Goal: Task Accomplishment & Management: Manage account settings

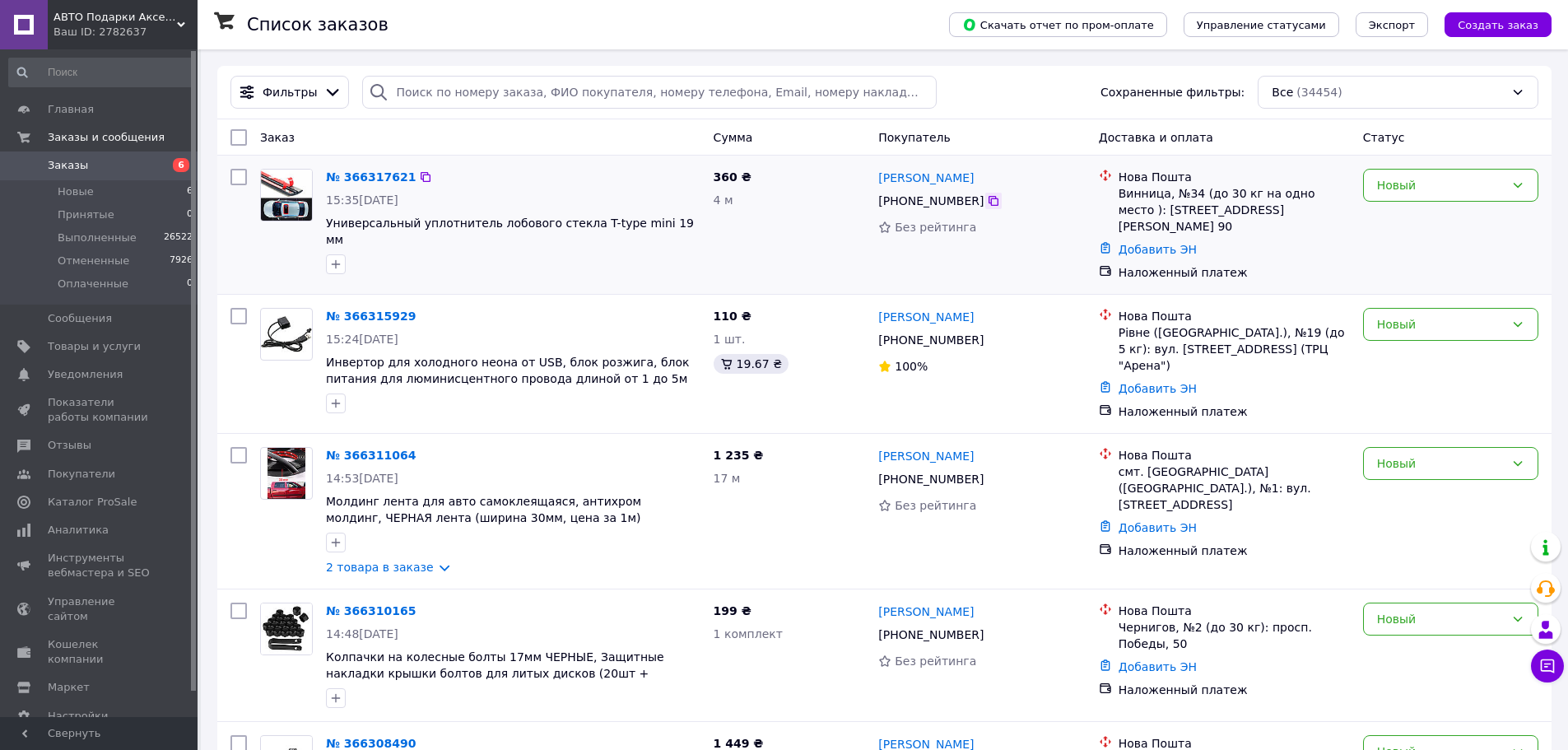
click at [987, 200] on icon at bounding box center [993, 201] width 13 height 13
paste input "[PHONE_NUMBER]"
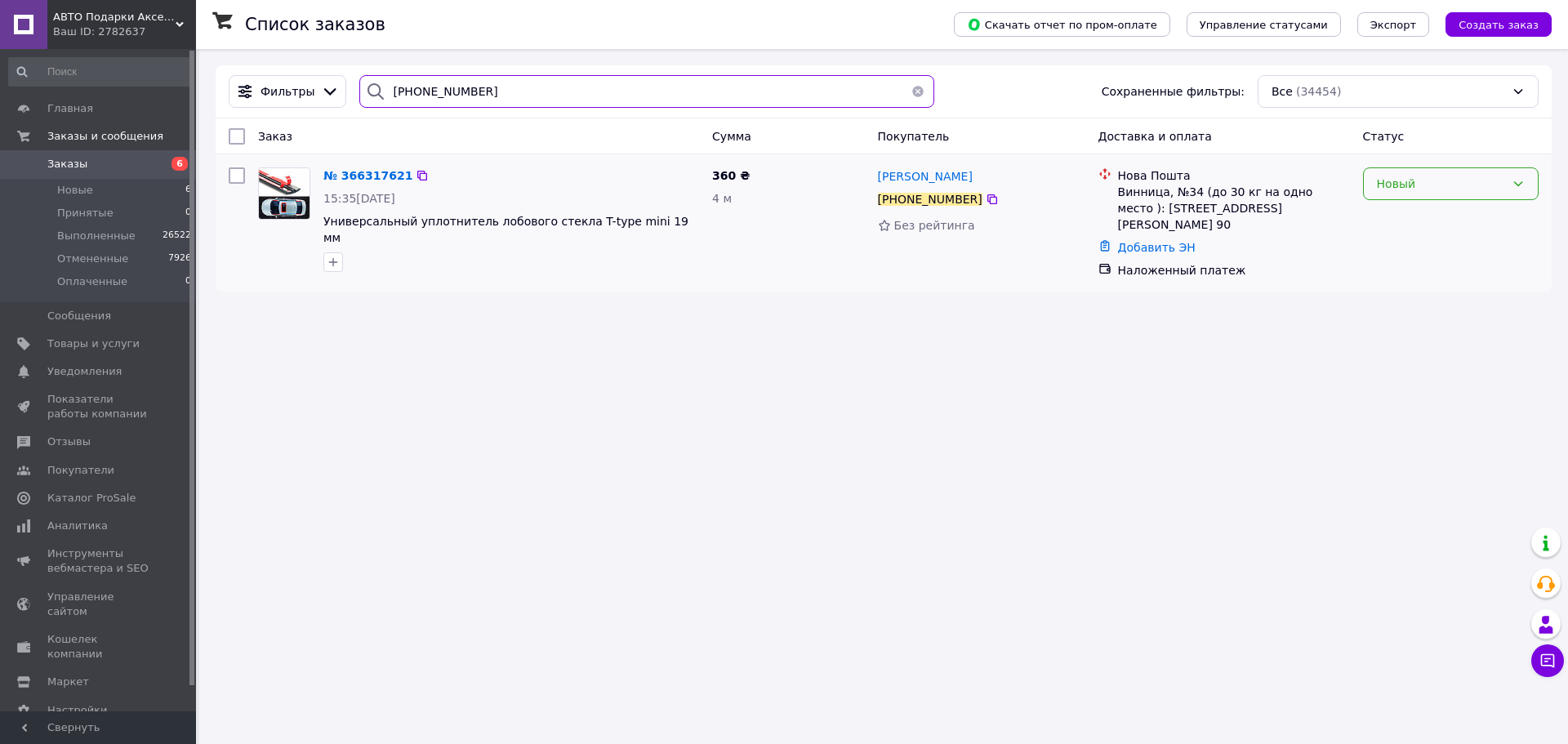
type input "+380969715310"
click at [1392, 182] on div "Новый" at bounding box center [1441, 183] width 128 height 18
click at [1381, 225] on li "Принят" at bounding box center [1450, 220] width 174 height 29
click at [1391, 180] on div "Принят" at bounding box center [1441, 183] width 128 height 18
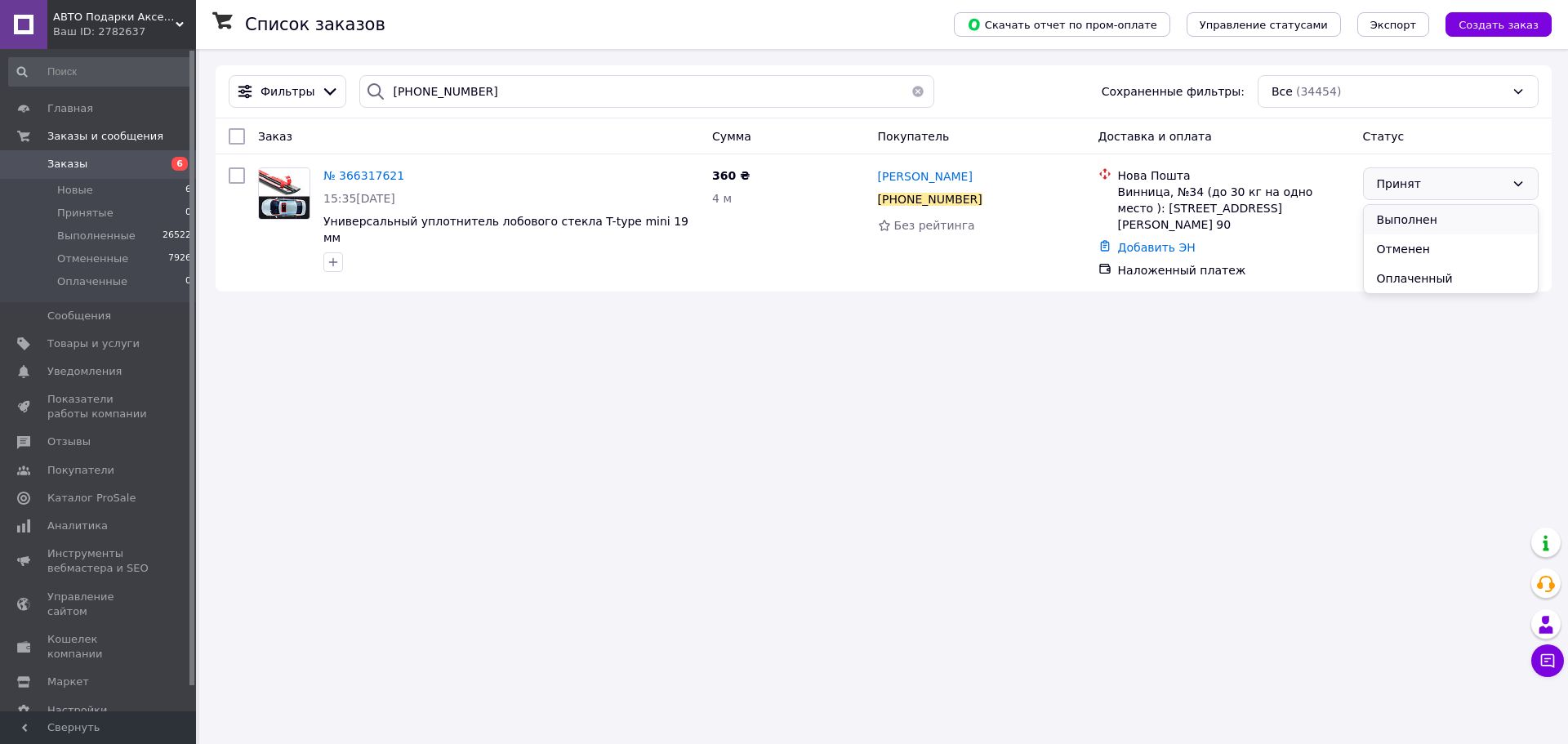
click at [1407, 214] on li "Выполнен" at bounding box center [1450, 220] width 174 height 29
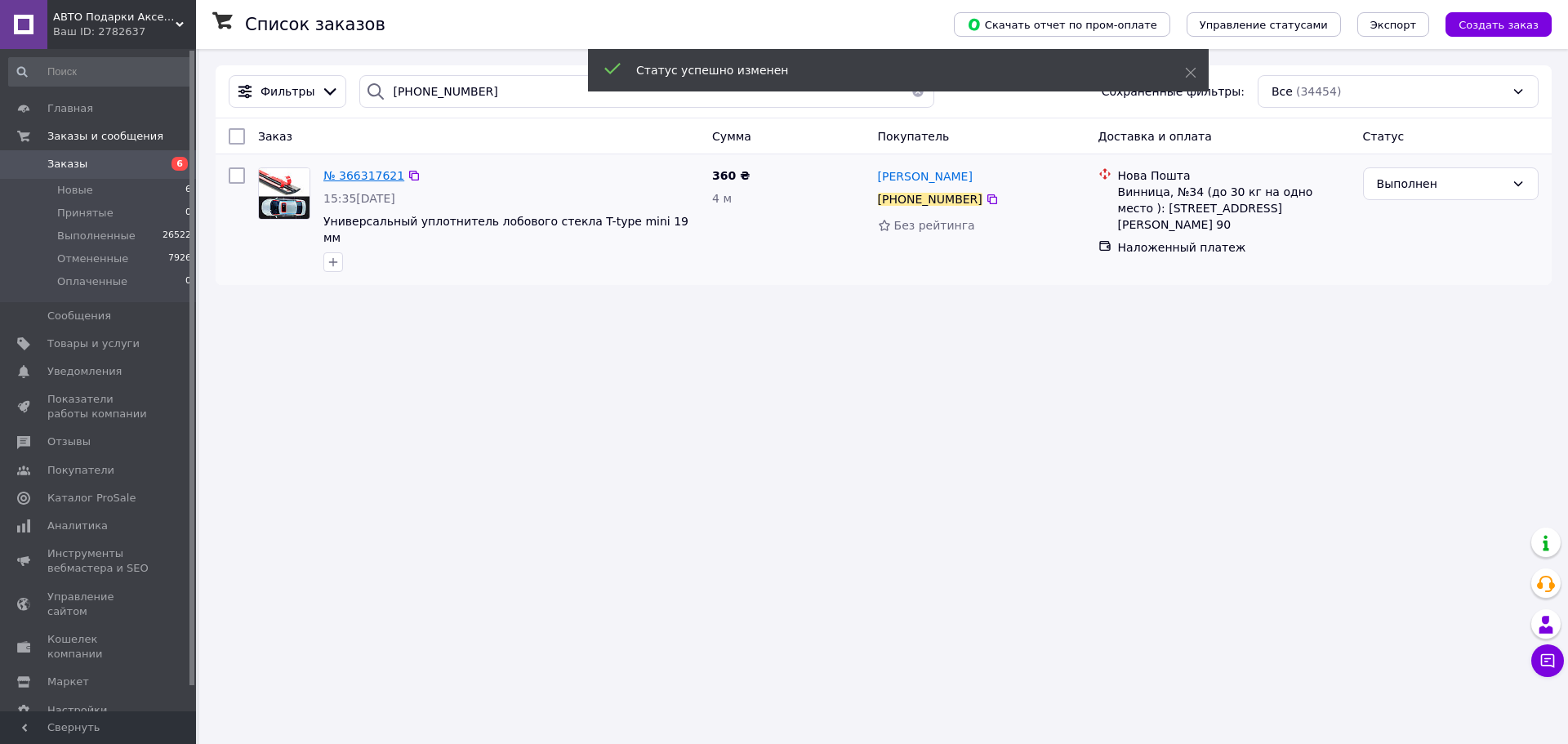
click at [349, 173] on span "№ 366317621" at bounding box center [364, 174] width 80 height 13
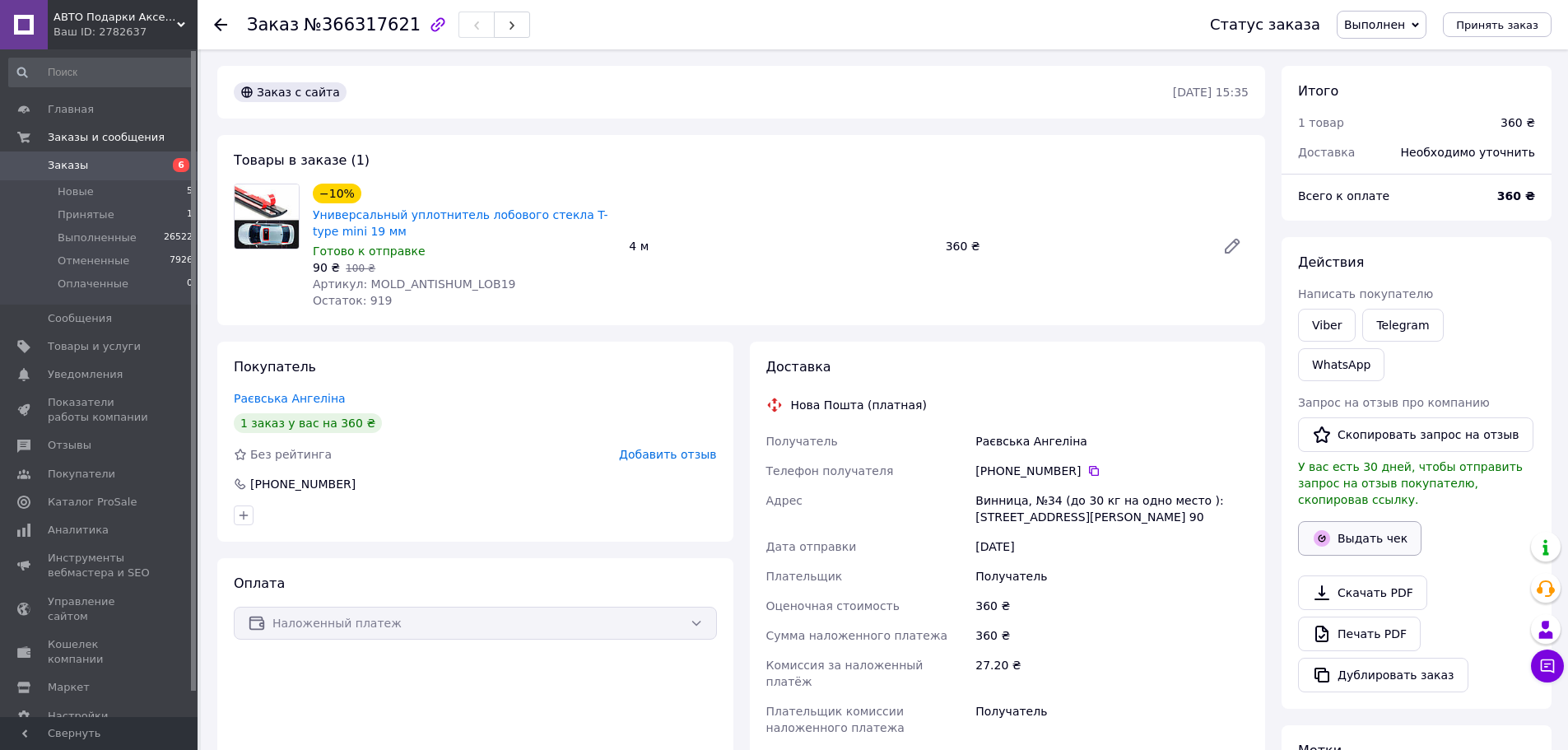
click at [1362, 521] on button "Выдать чек" at bounding box center [1359, 538] width 124 height 35
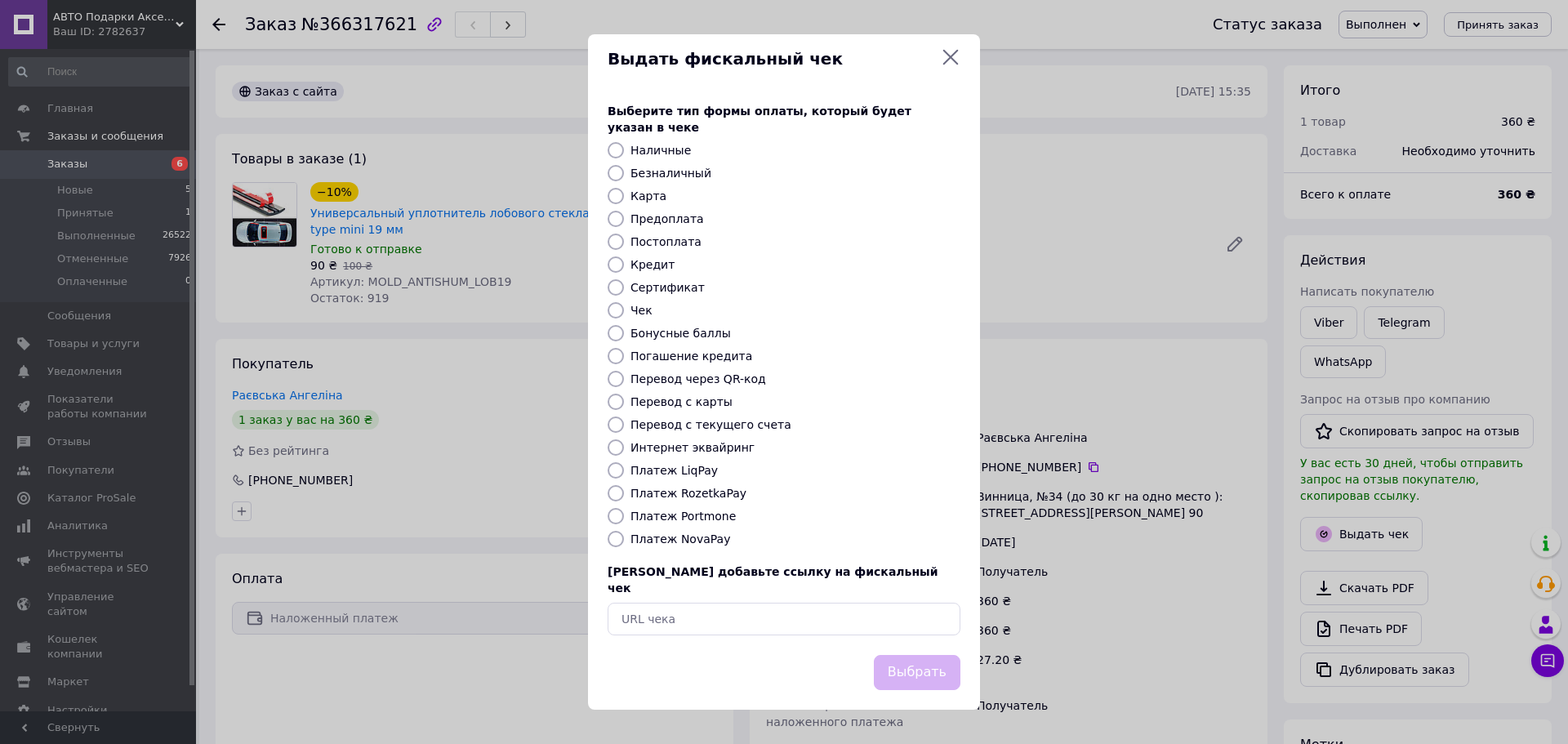
click at [668, 539] on label "Платеж NovaPay" at bounding box center [681, 538] width 100 height 13
click at [624, 539] on input "Платеж NovaPay" at bounding box center [615, 538] width 17 height 17
radio input "true"
click at [927, 655] on button "Выбрать" at bounding box center [917, 672] width 86 height 35
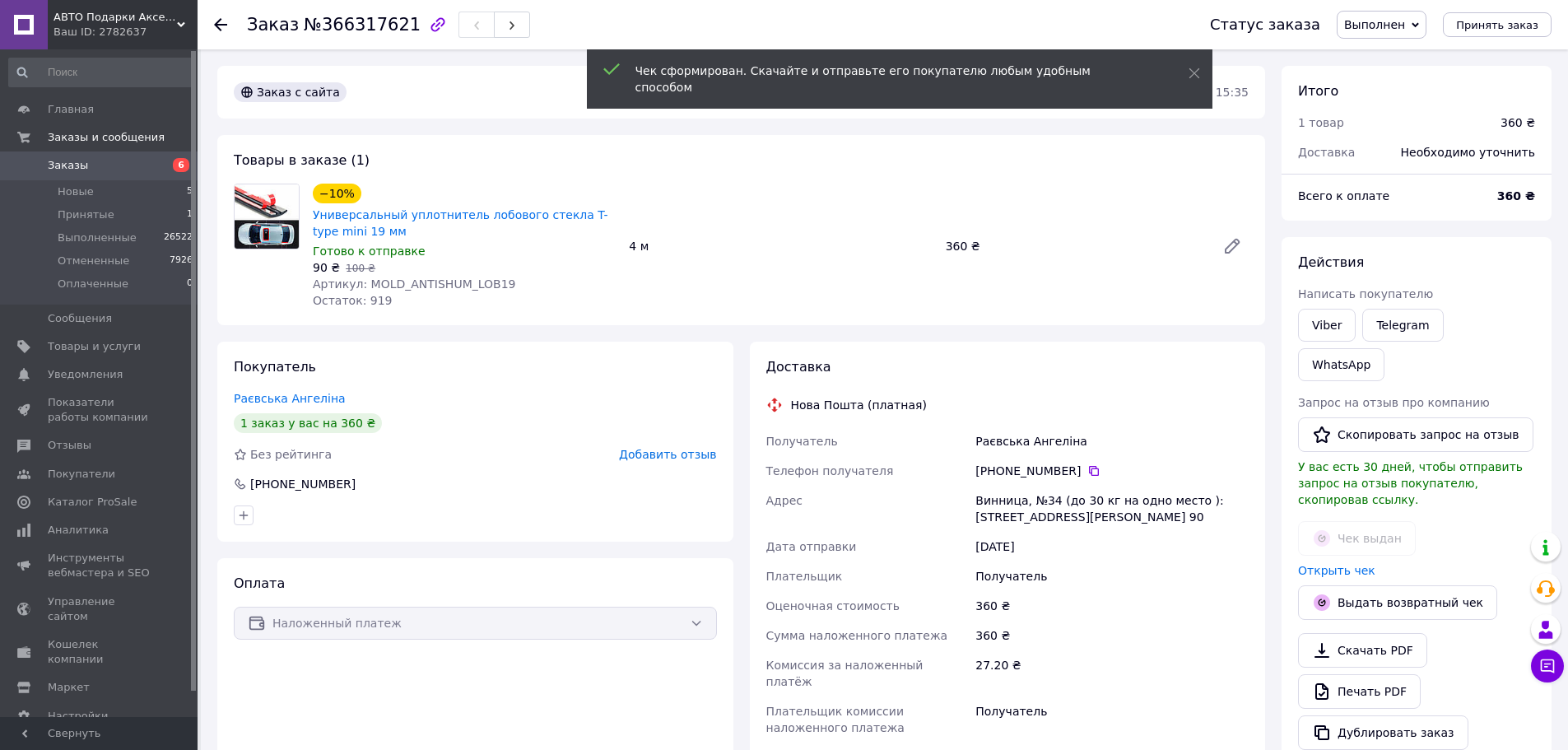
click at [71, 165] on span "Заказы" at bounding box center [67, 165] width 41 height 15
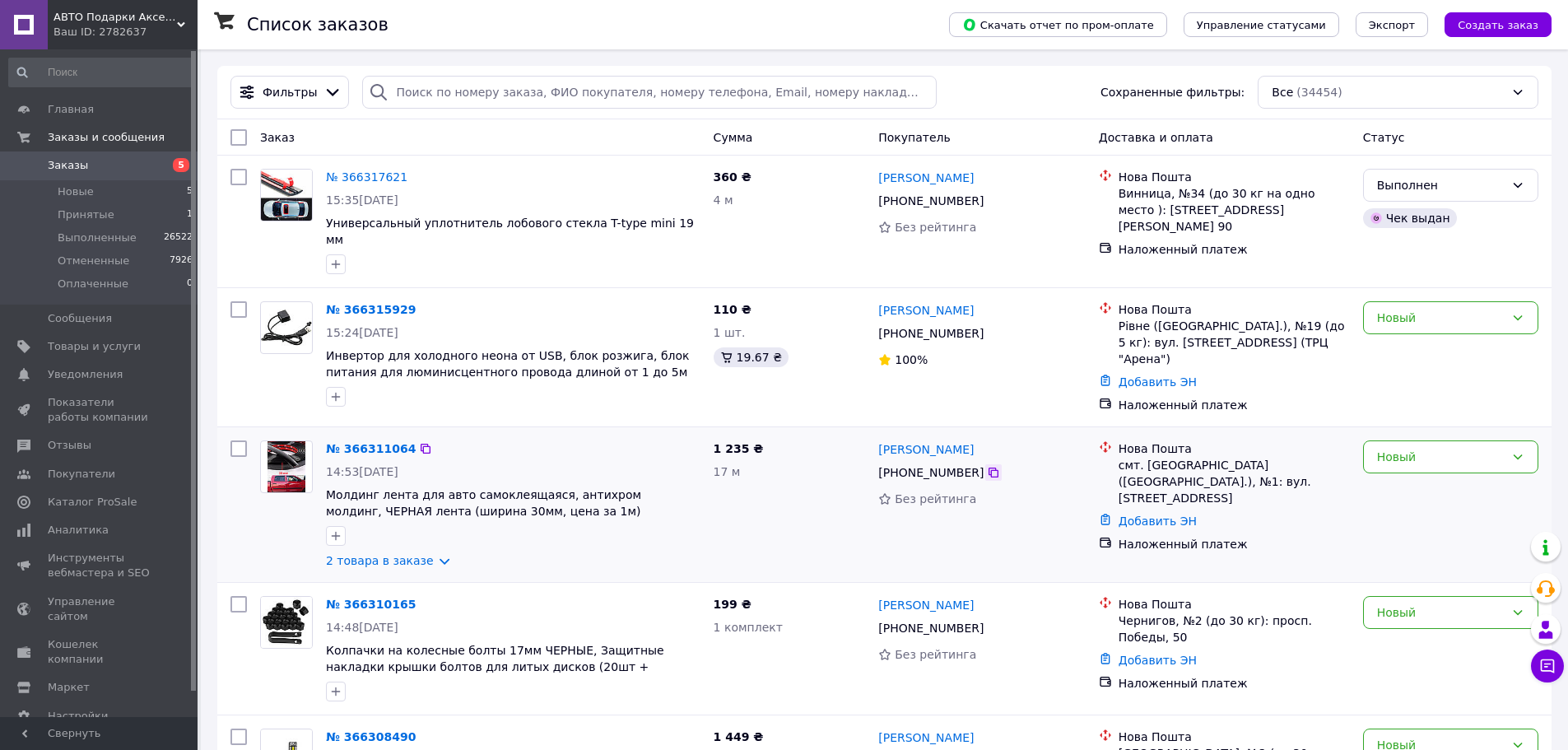
click at [987, 465] on icon at bounding box center [993, 471] width 13 height 13
paste input "+380977274776"
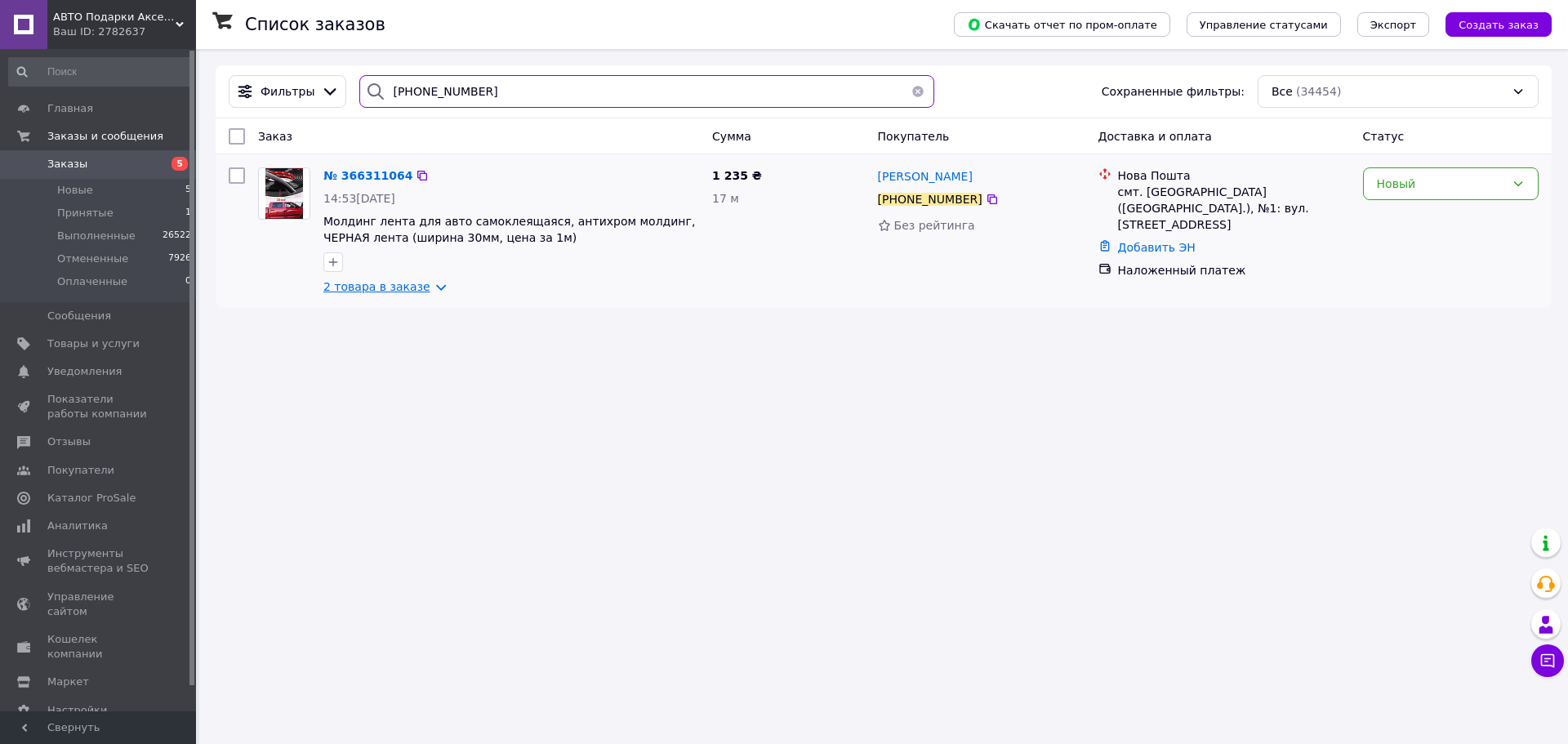
type input "+380977274776"
click at [388, 286] on link "2 товара в заказе" at bounding box center [377, 286] width 107 height 13
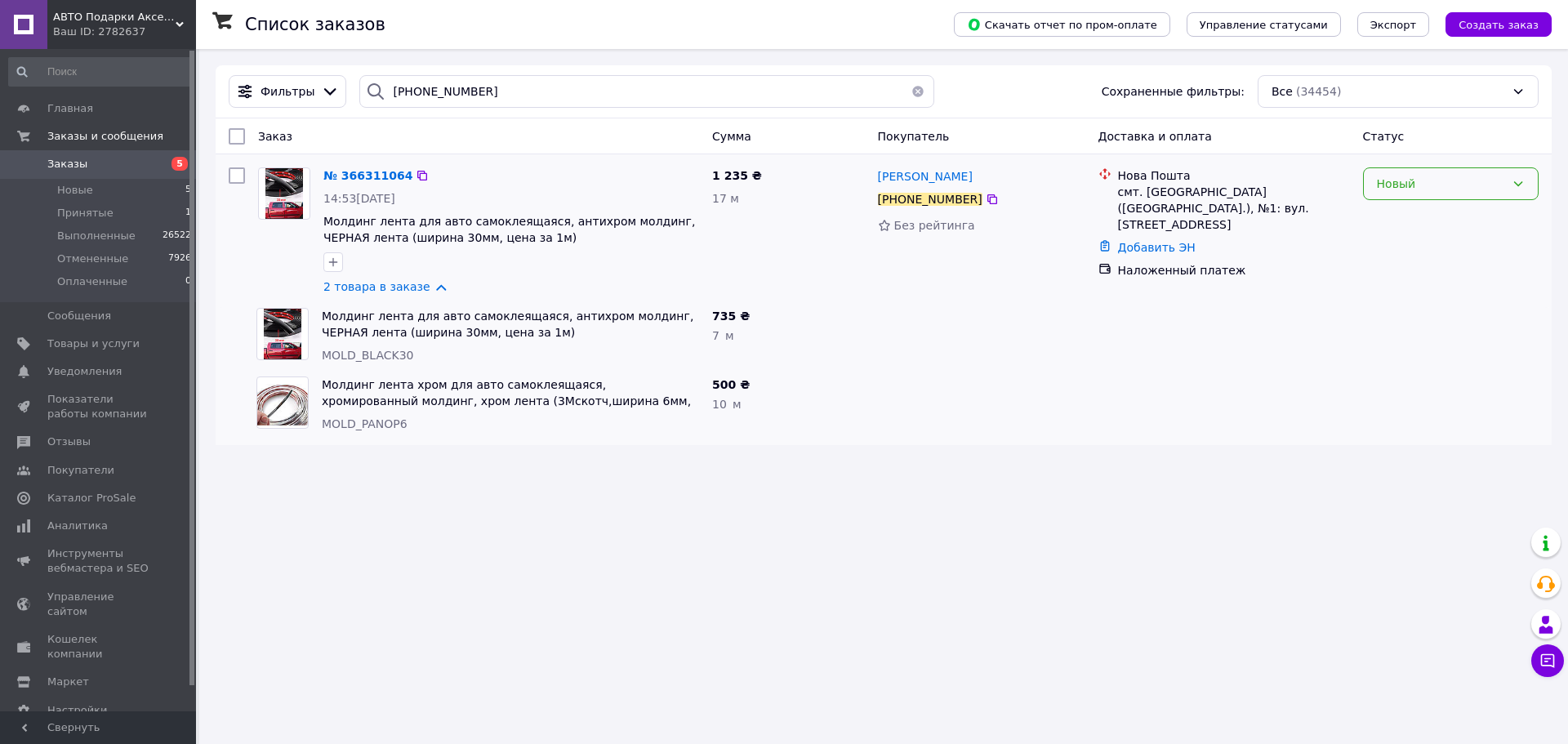
click at [1383, 187] on div "Новый" at bounding box center [1441, 183] width 128 height 18
click at [1392, 219] on li "Принят" at bounding box center [1450, 220] width 174 height 29
click at [1397, 185] on div "Принят" at bounding box center [1441, 183] width 128 height 18
click at [1400, 217] on li "Выполнен" at bounding box center [1450, 220] width 174 height 29
click at [347, 174] on span "№ 366311064" at bounding box center [364, 174] width 80 height 13
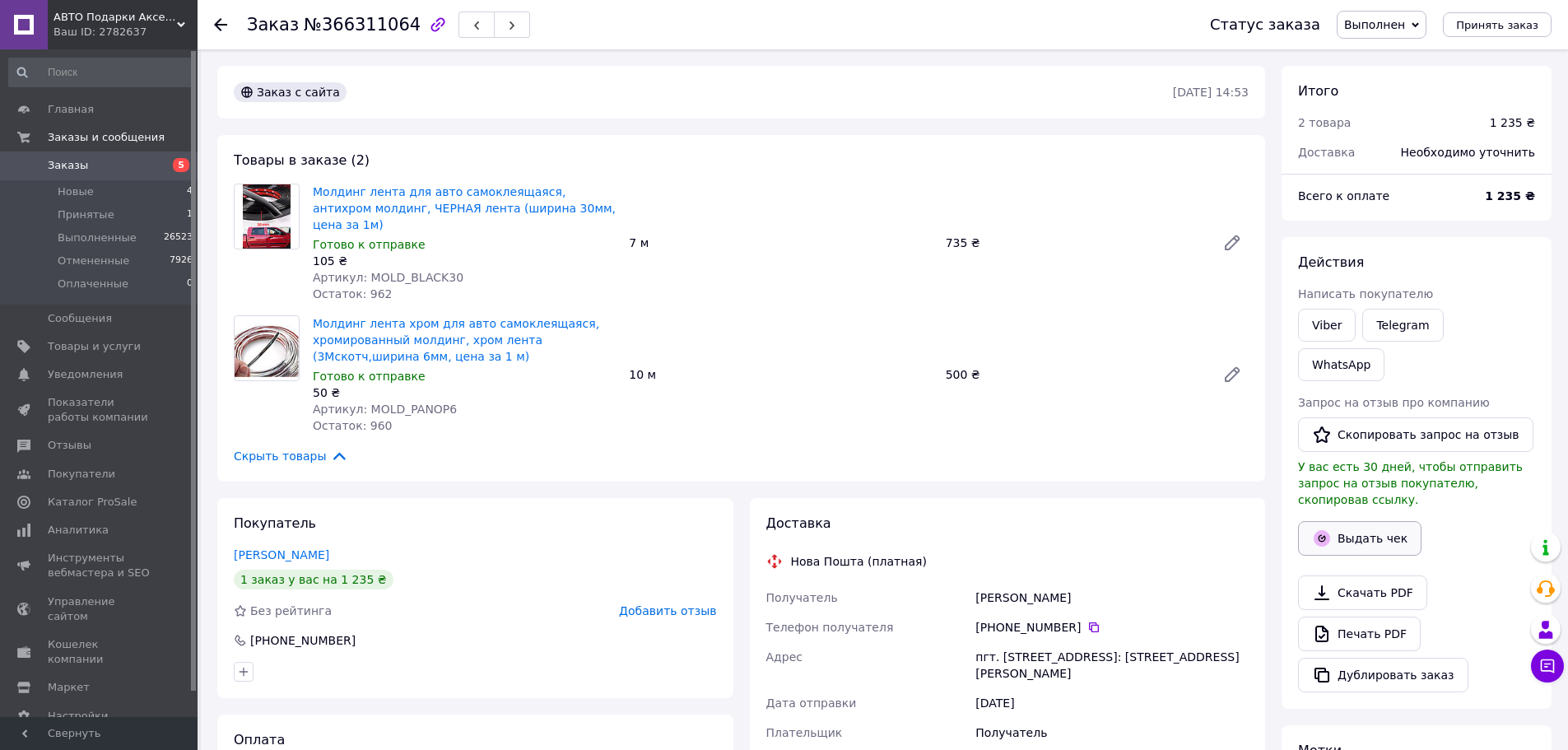
click at [1350, 521] on button "Выдать чек" at bounding box center [1359, 538] width 124 height 35
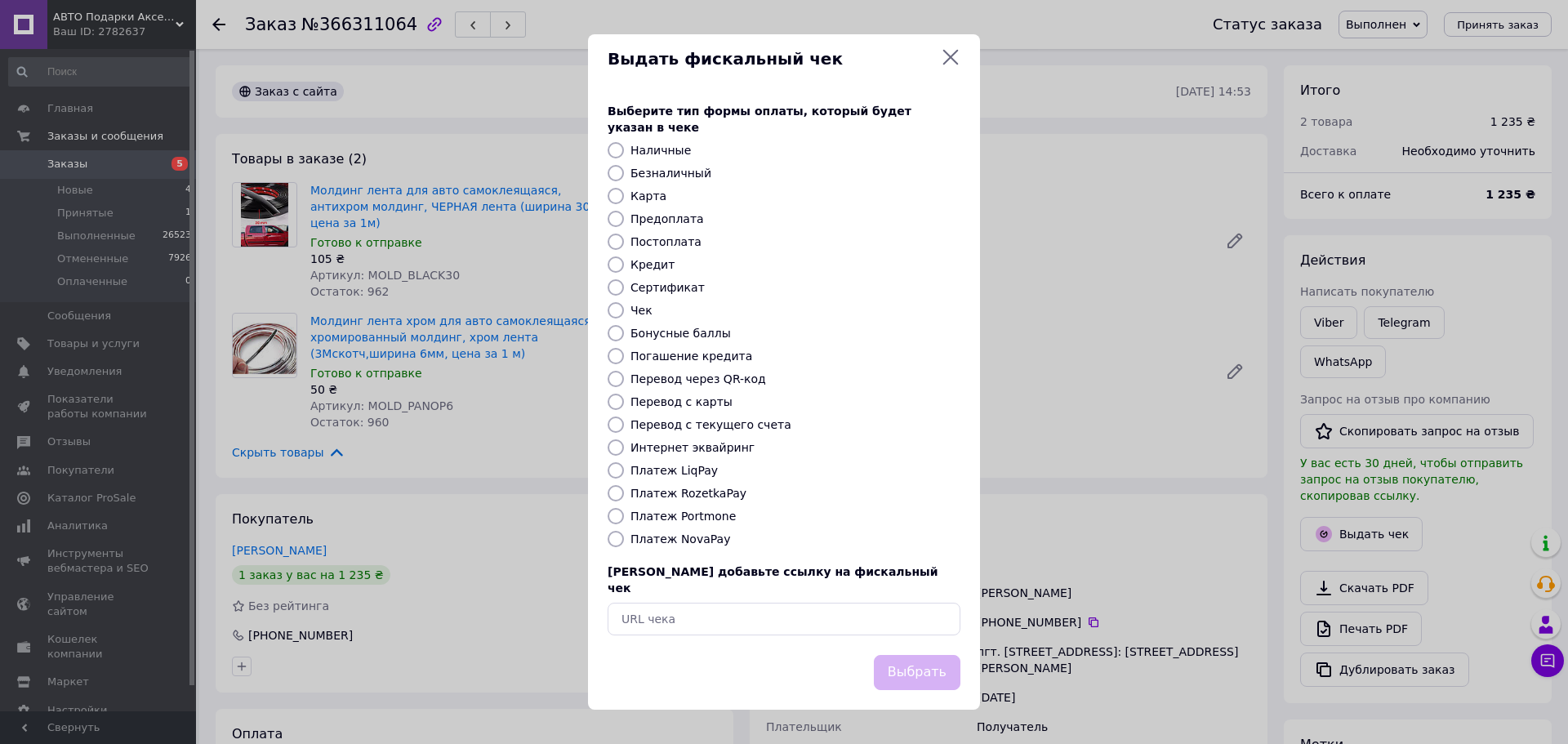
click at [684, 537] on label "Платеж NovaPay" at bounding box center [681, 538] width 100 height 13
click at [624, 537] on input "Платеж NovaPay" at bounding box center [615, 538] width 17 height 17
radio input "true"
drag, startPoint x: 920, startPoint y: 657, endPoint x: 910, endPoint y: 653, distance: 10.8
click at [918, 656] on button "Выбрать" at bounding box center [917, 672] width 86 height 35
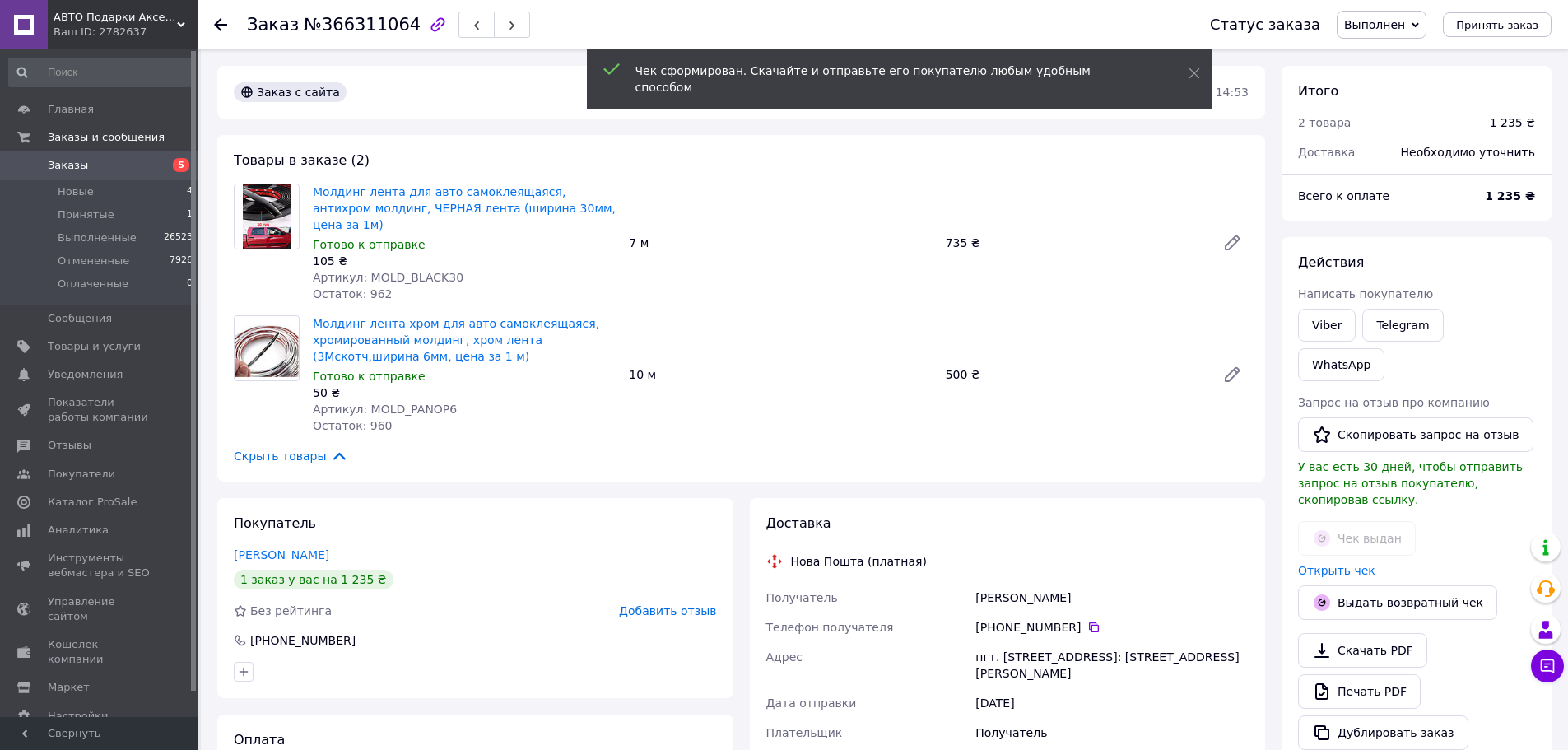
click at [220, 25] on use at bounding box center [219, 24] width 13 height 13
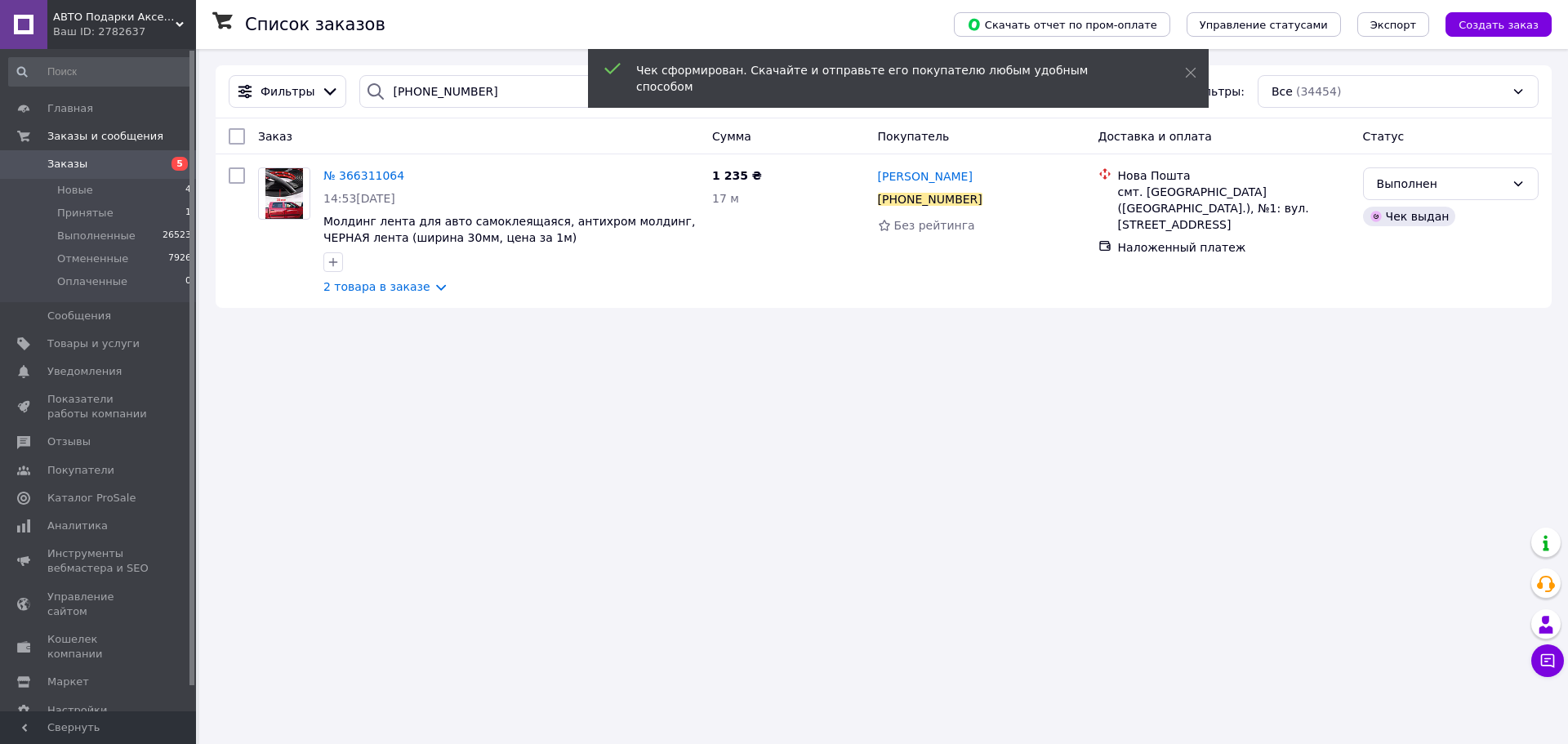
click at [78, 164] on span "Заказы" at bounding box center [67, 164] width 40 height 15
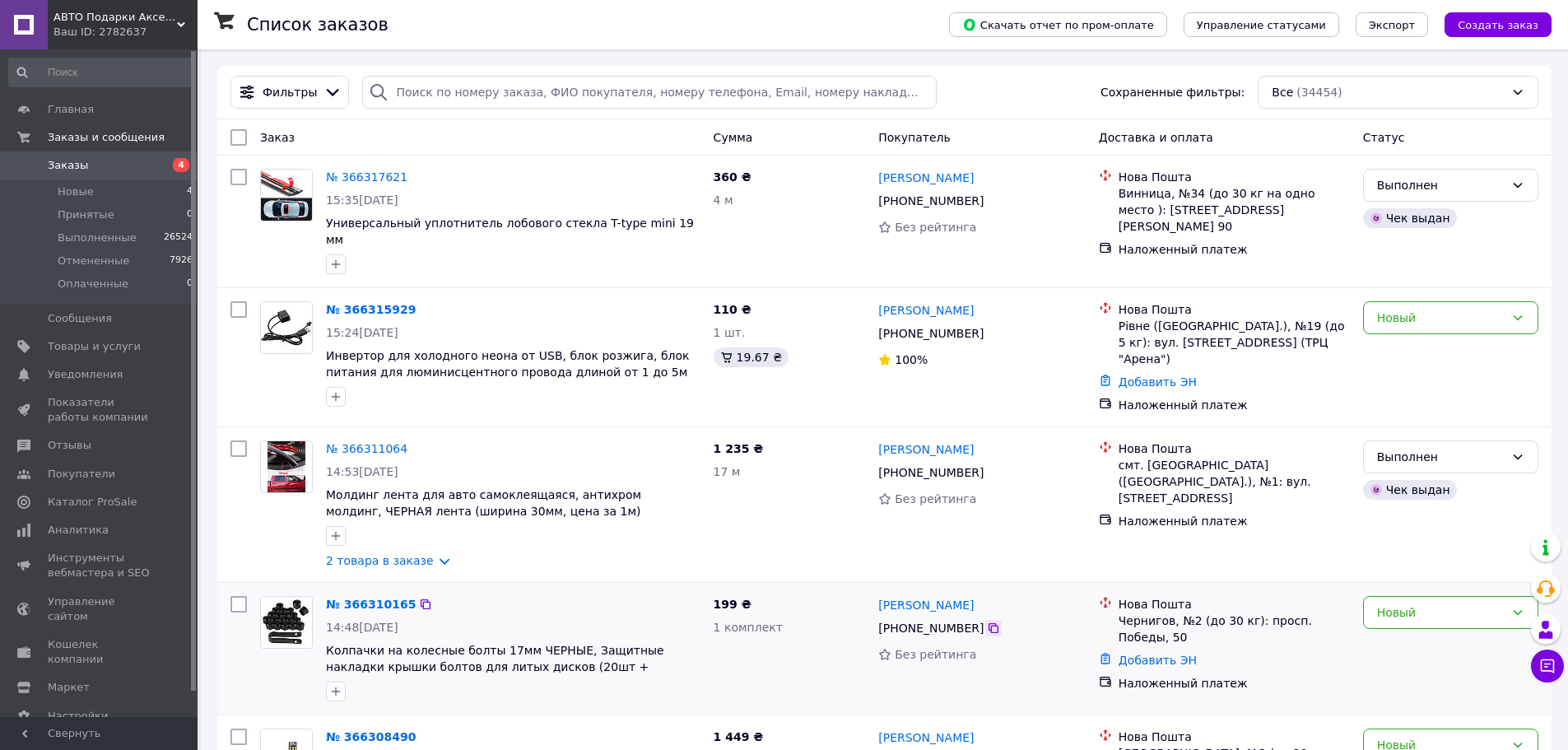
click at [987, 622] on icon at bounding box center [993, 627] width 13 height 13
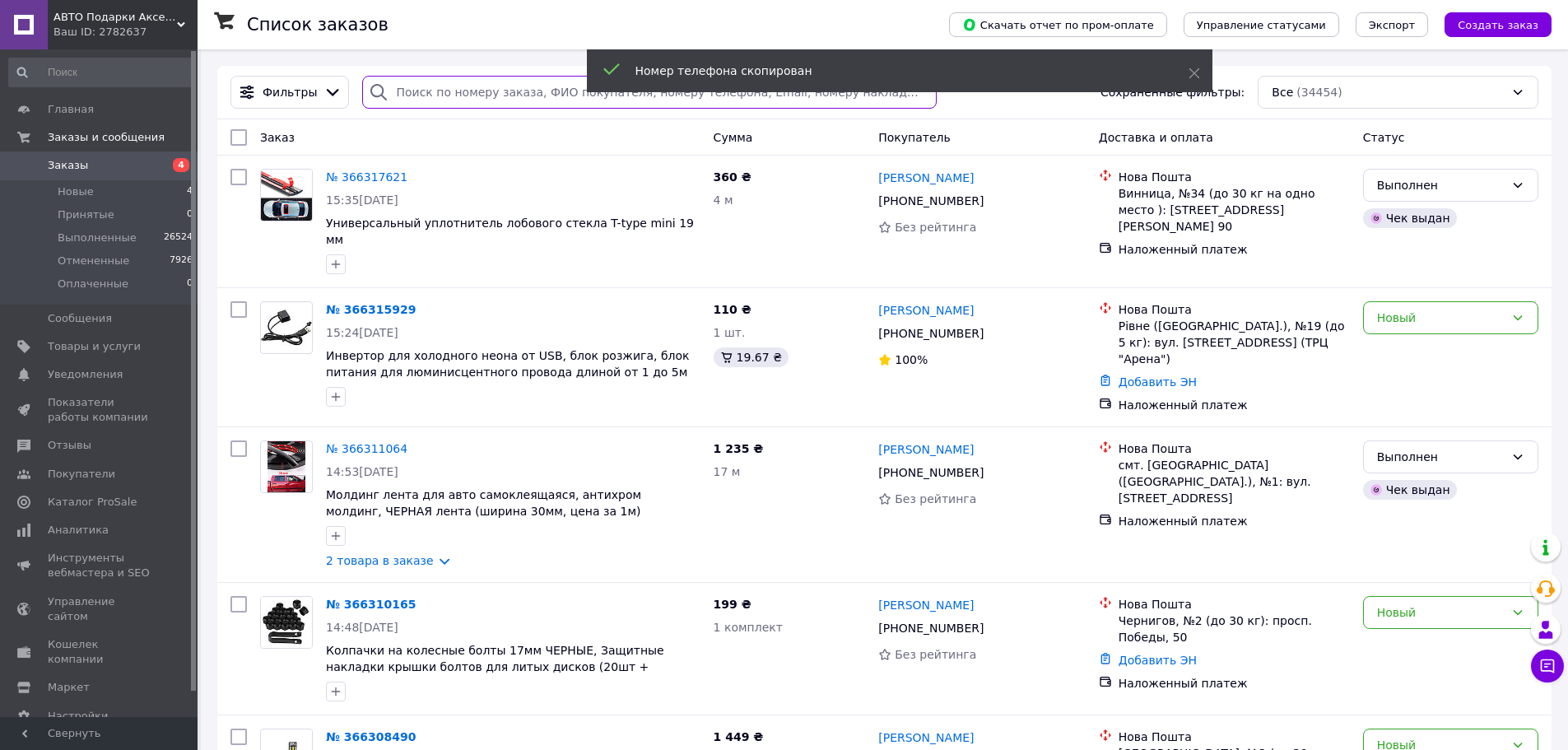
paste input "+380991666099"
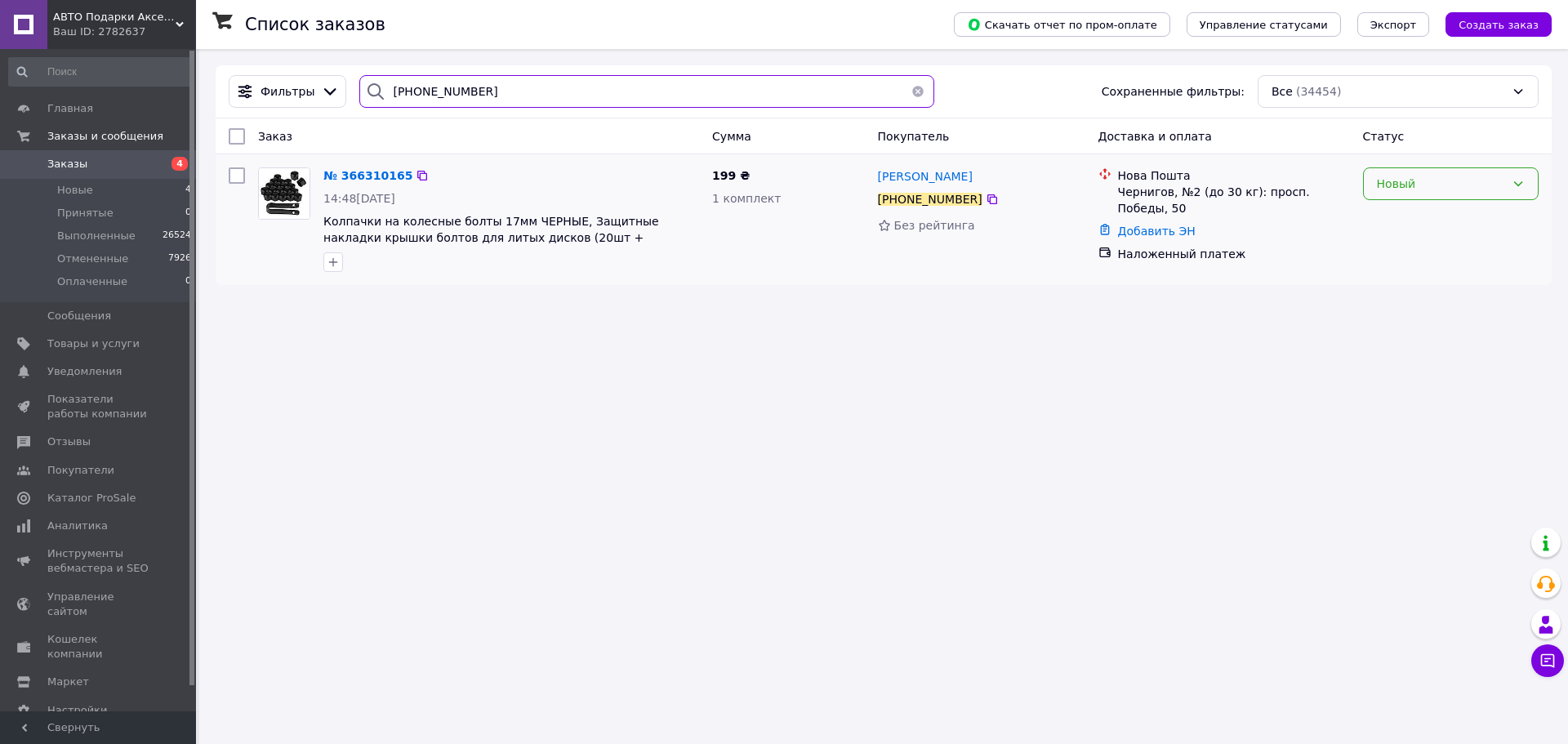
type input "+380991666099"
click at [1382, 182] on div "Новый" at bounding box center [1441, 183] width 128 height 18
click at [1391, 224] on li "Принят" at bounding box center [1450, 220] width 174 height 29
click at [986, 201] on icon at bounding box center [991, 199] width 13 height 13
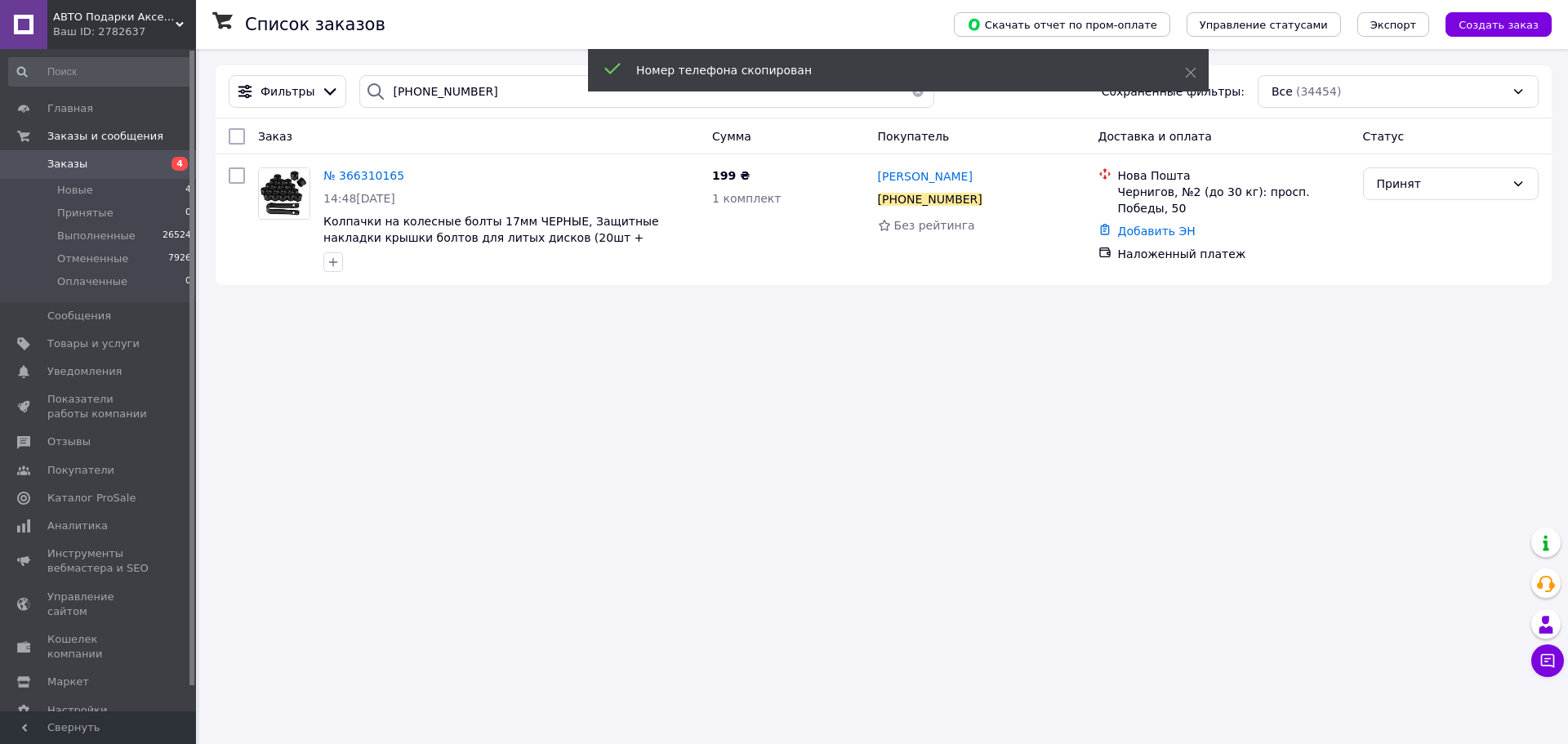
click at [79, 163] on span "Заказы" at bounding box center [67, 164] width 40 height 15
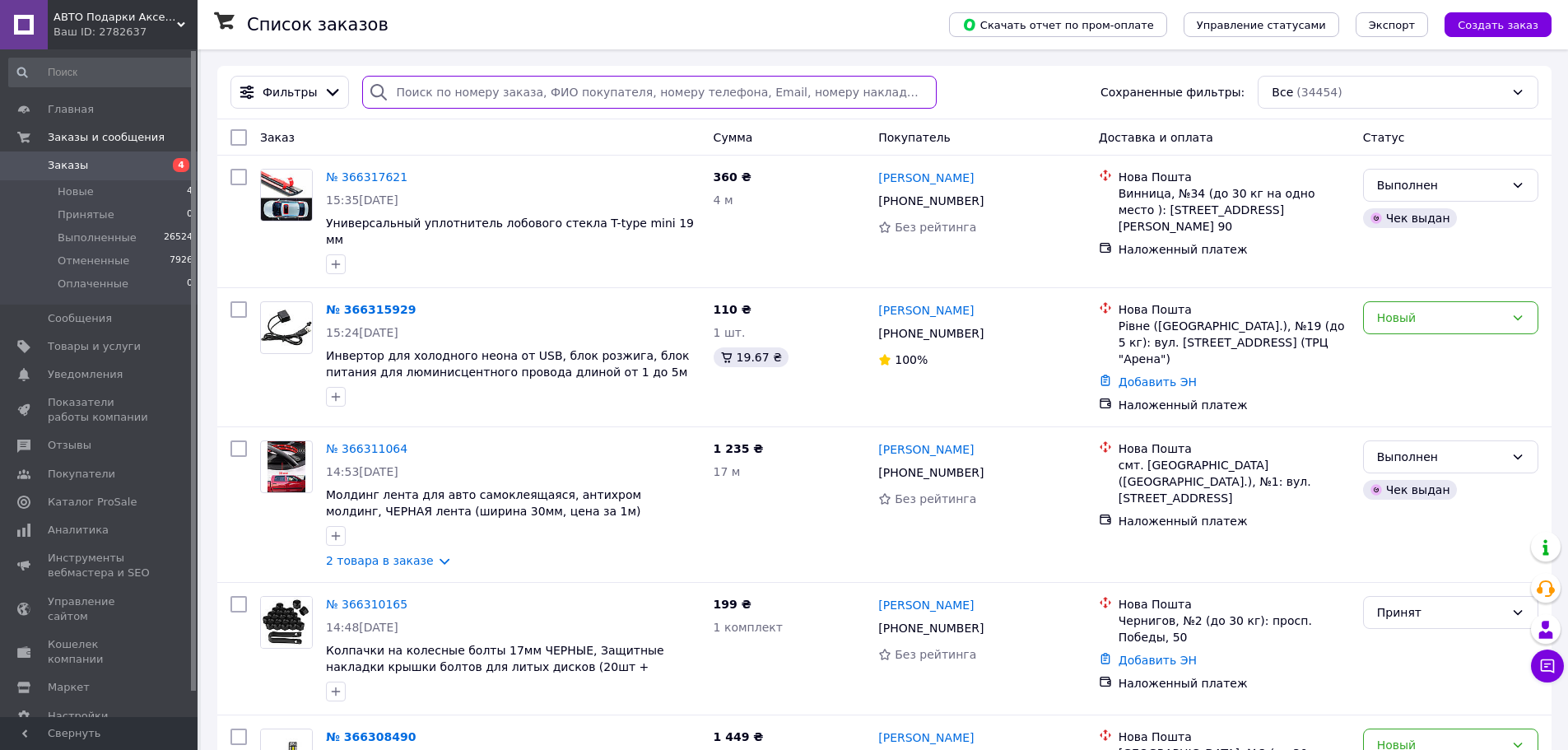
paste input "+380991666099"
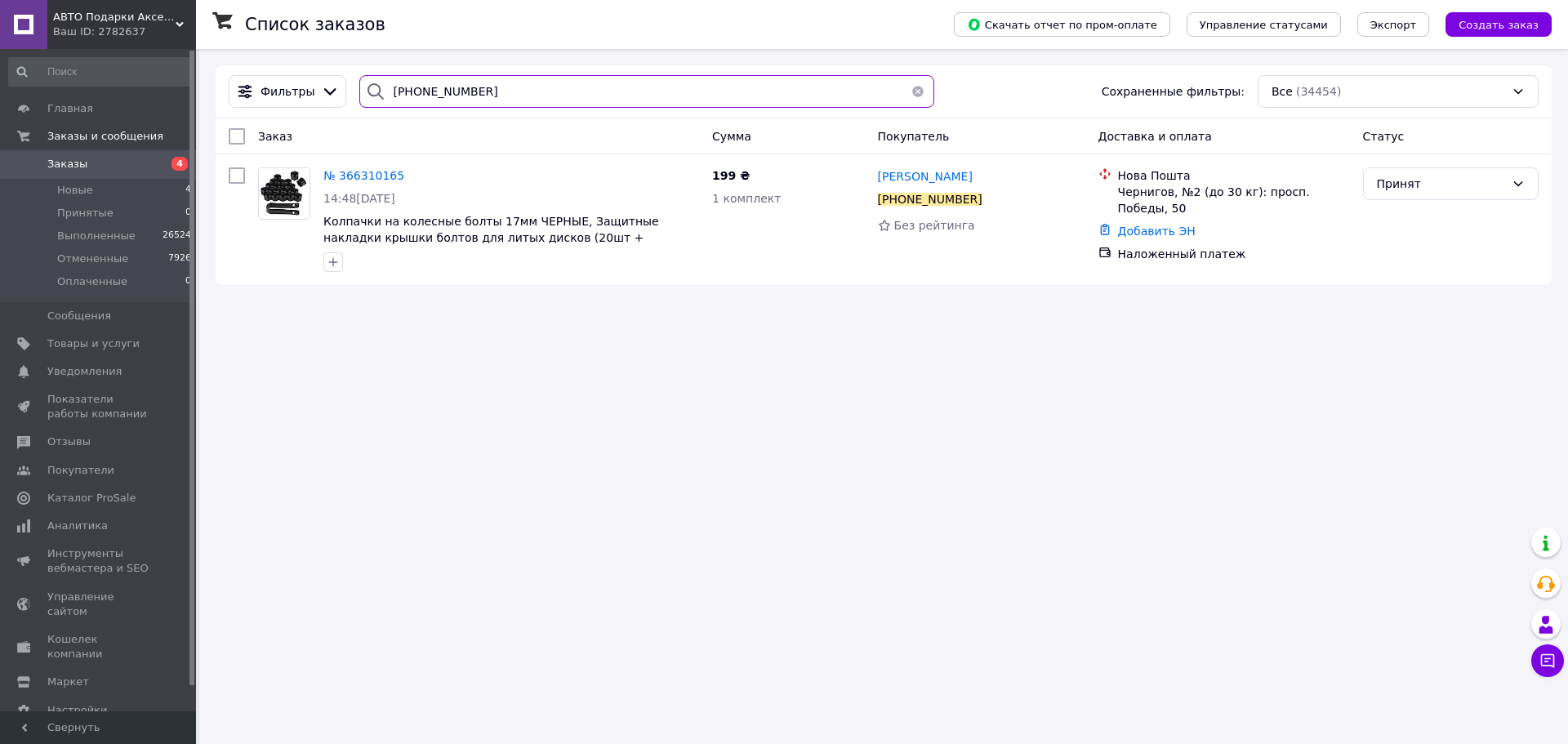
type input "+380991666099"
click at [62, 163] on span "Заказы" at bounding box center [67, 164] width 40 height 15
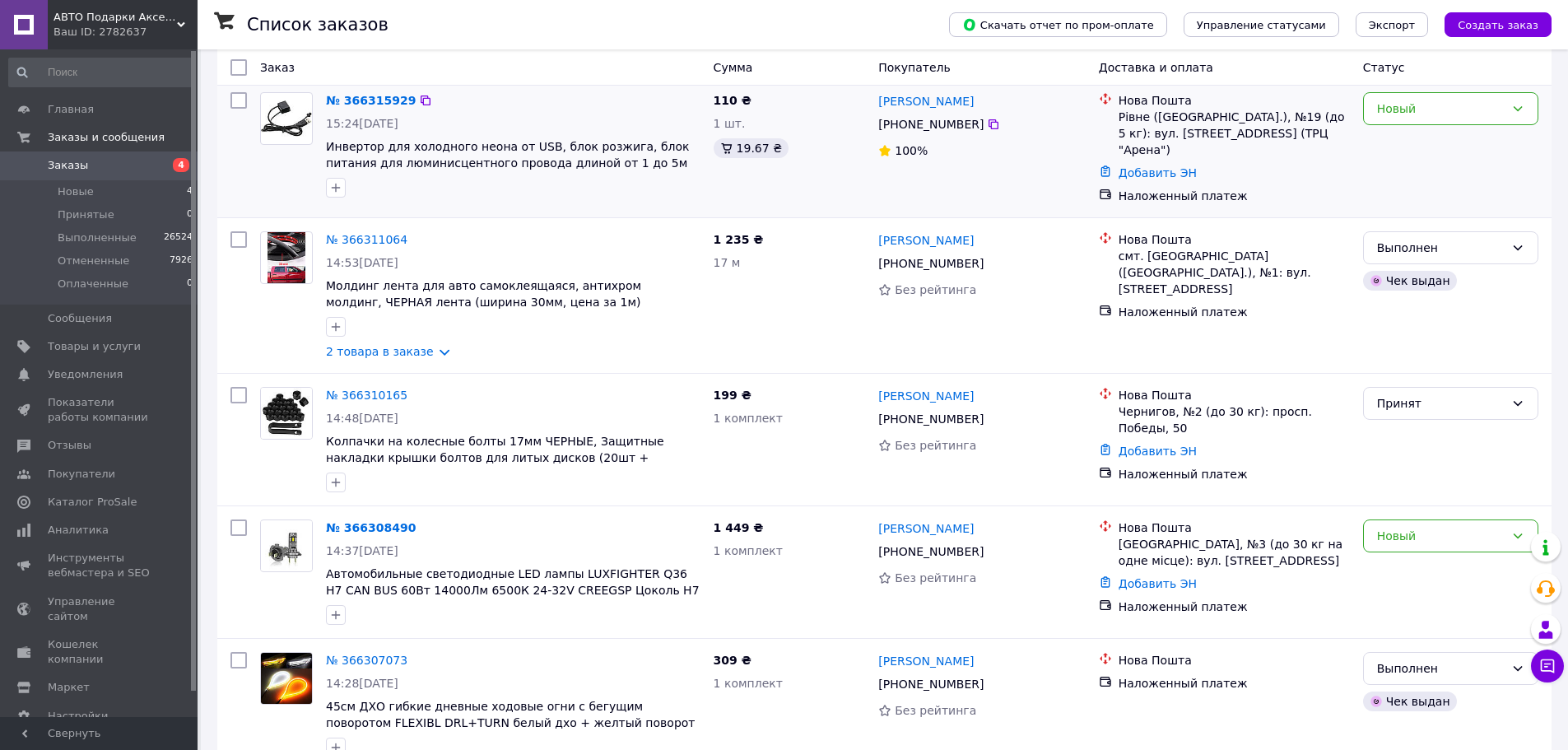
scroll to position [247, 0]
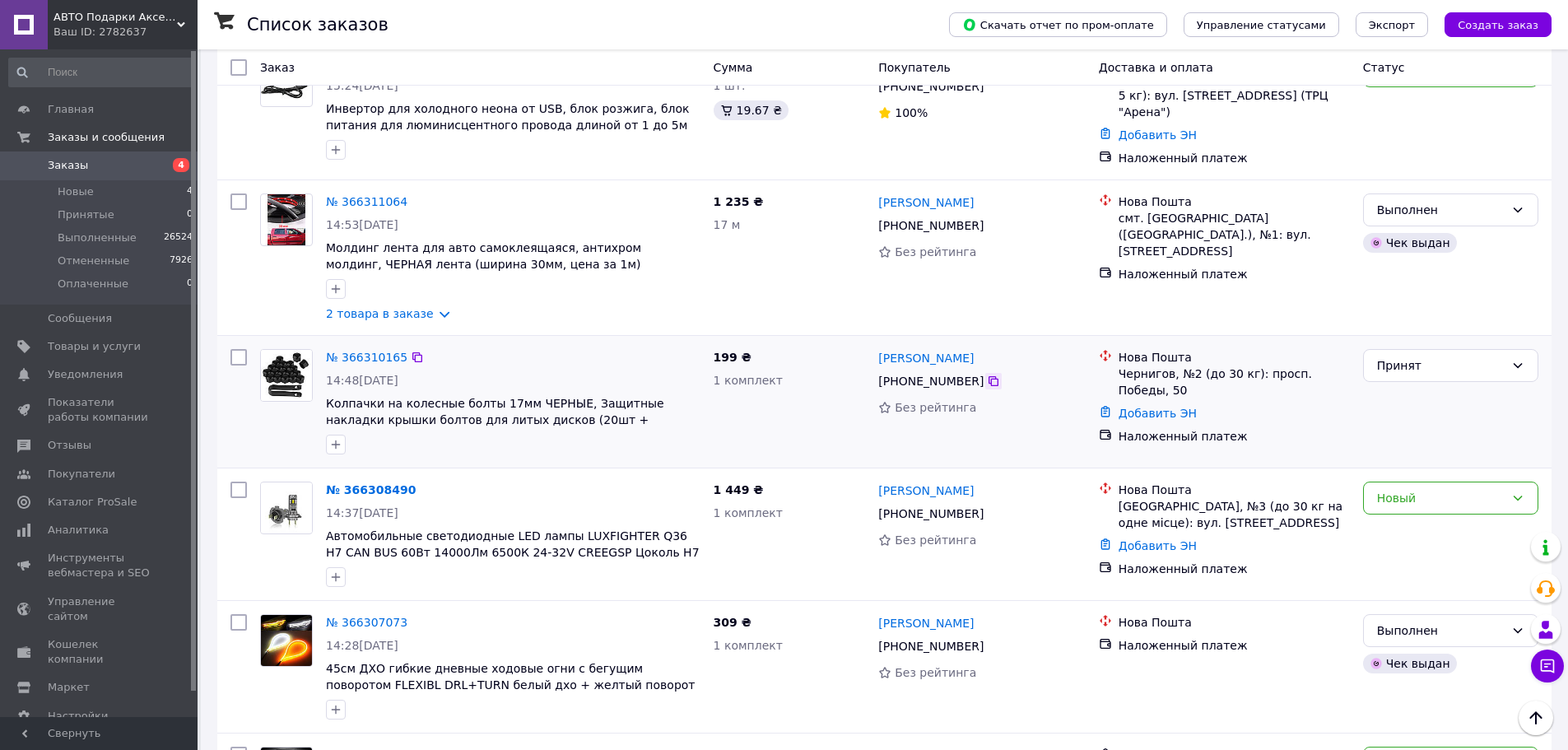
click at [987, 375] on icon at bounding box center [993, 380] width 13 height 13
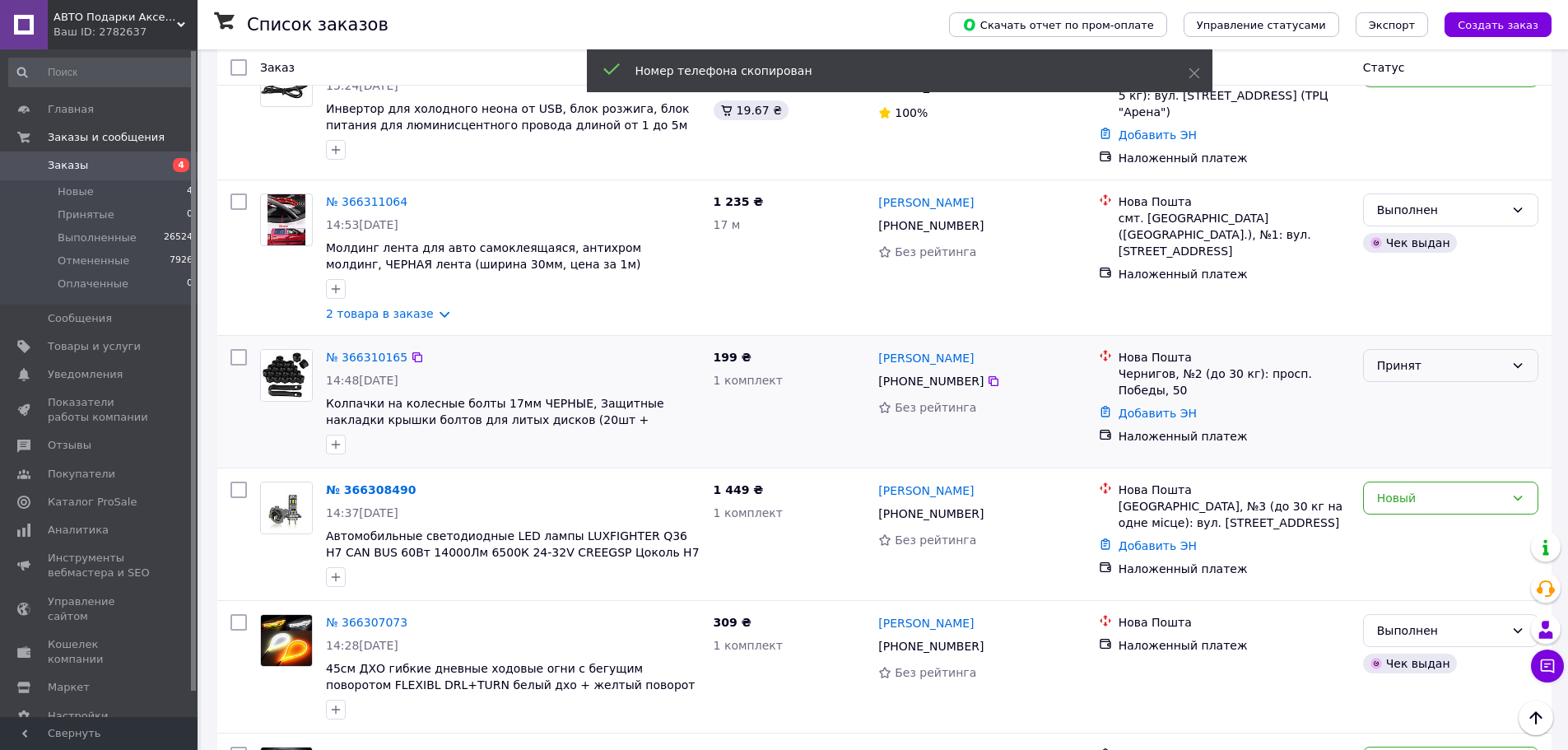
click at [1402, 357] on div "Принят" at bounding box center [1440, 366] width 128 height 18
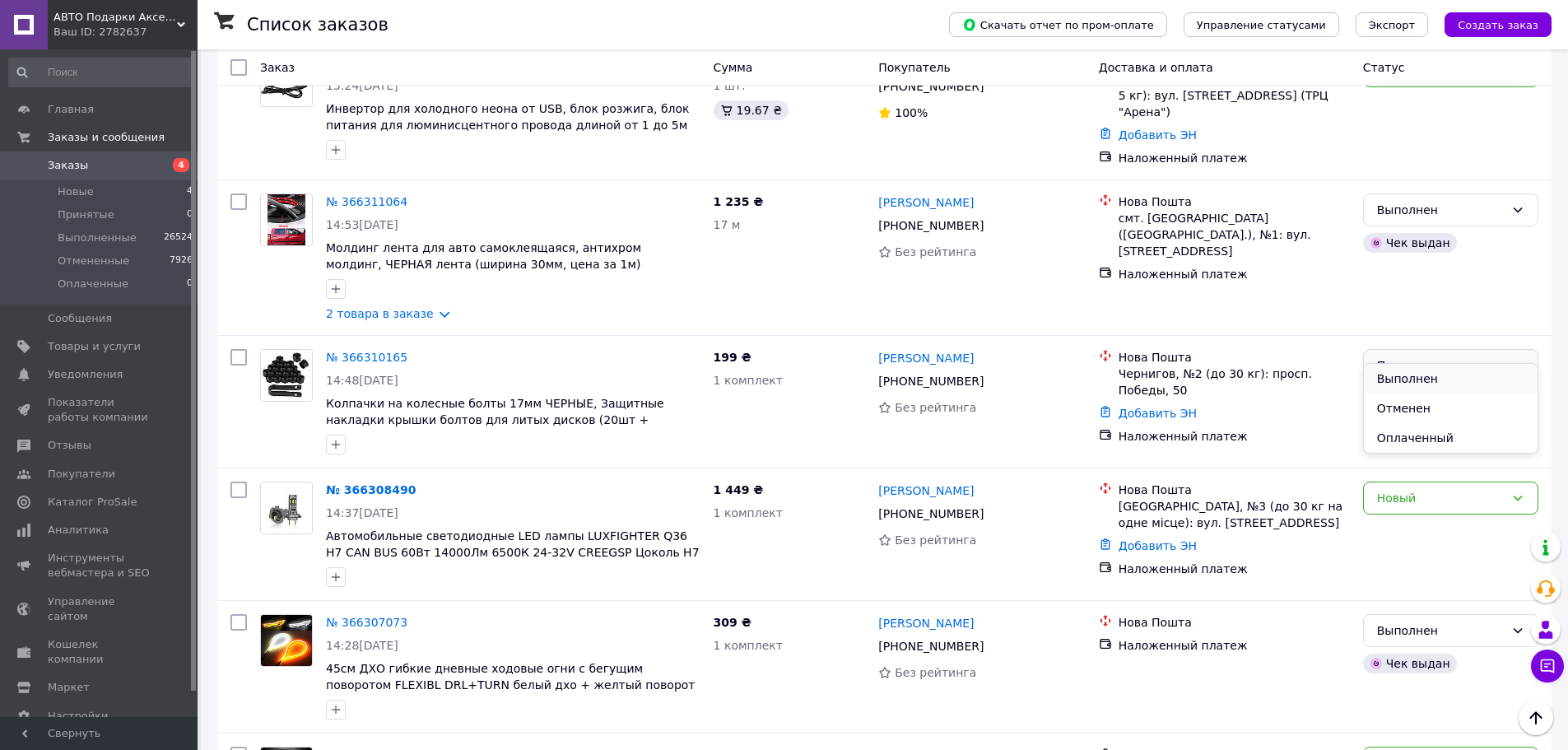
click at [1388, 376] on li "Выполнен" at bounding box center [1451, 378] width 174 height 30
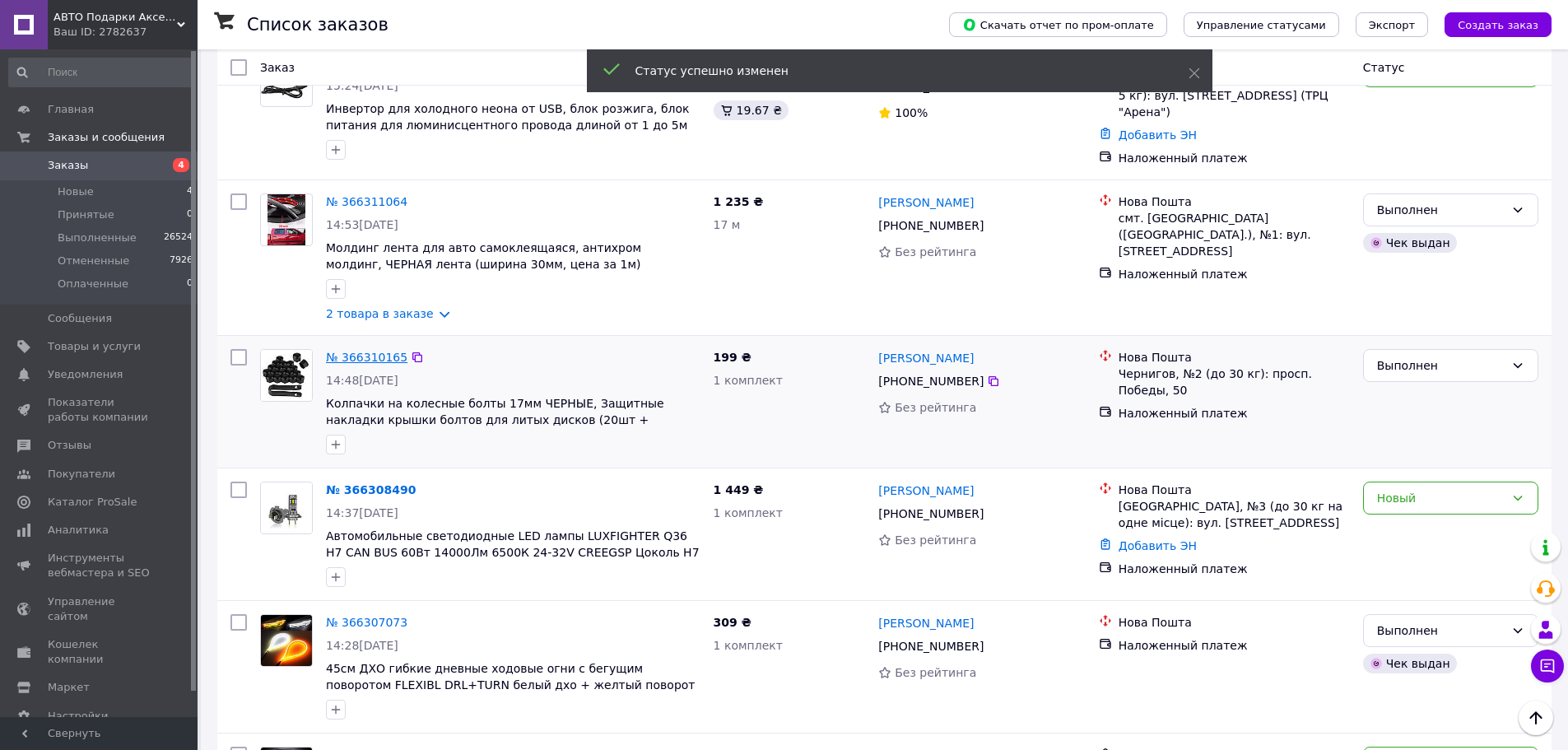
click at [365, 351] on link "№ 366310165" at bounding box center [367, 357] width 81 height 13
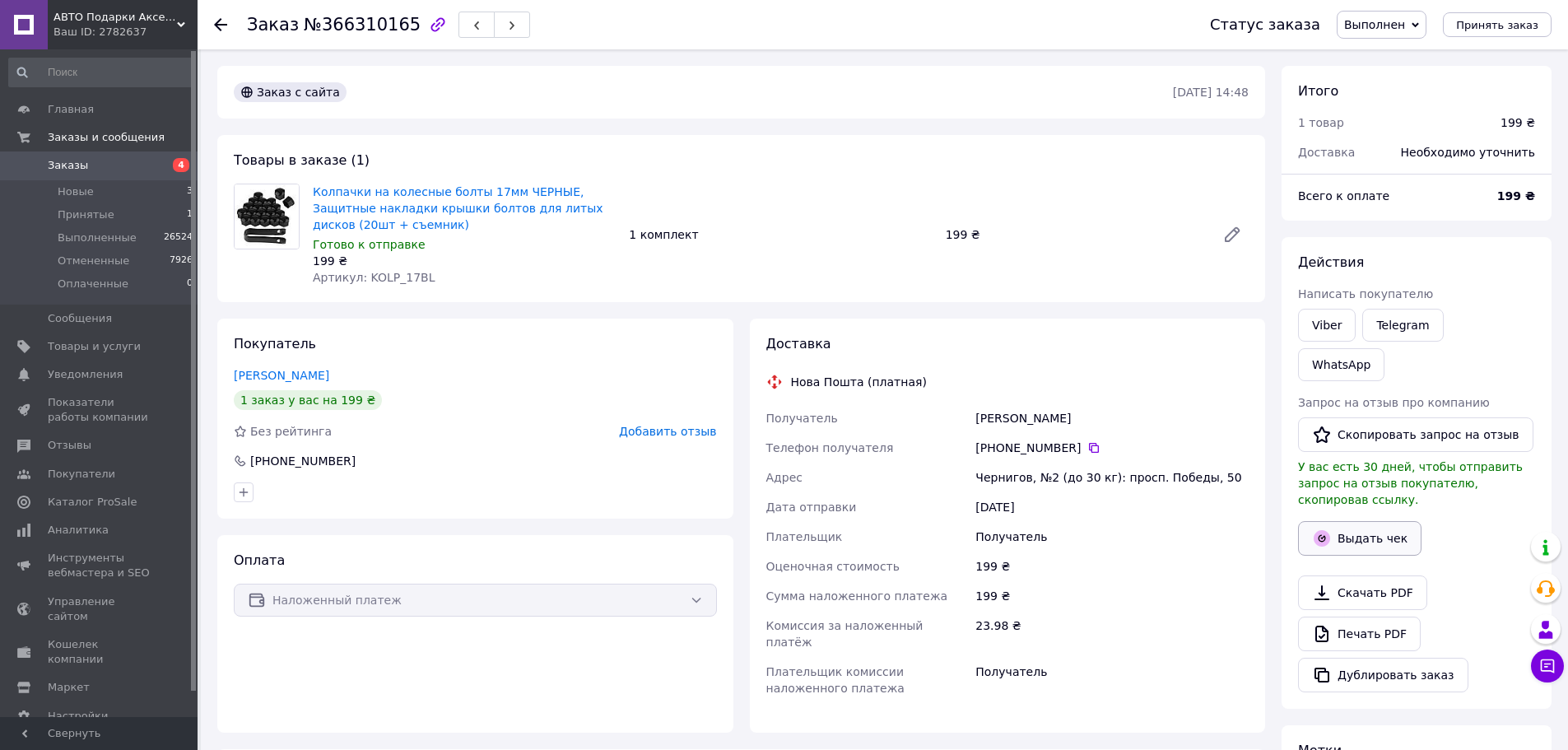
click at [1364, 521] on button "Выдать чек" at bounding box center [1359, 538] width 124 height 35
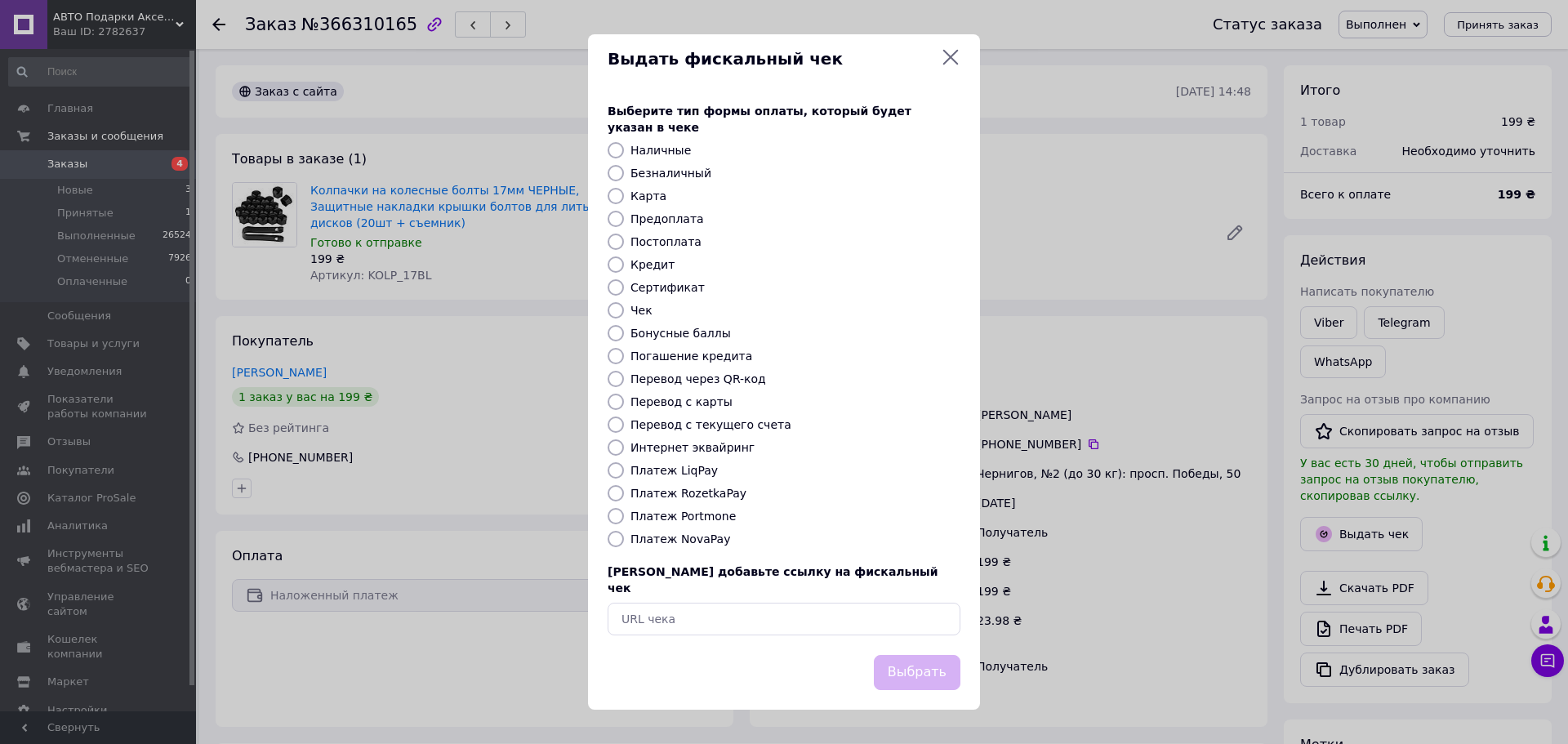
click at [640, 536] on label "Платеж NovaPay" at bounding box center [681, 538] width 100 height 13
click at [624, 536] on input "Платеж NovaPay" at bounding box center [615, 538] width 17 height 17
radio input "true"
click at [902, 658] on button "Выбрать" at bounding box center [917, 672] width 86 height 35
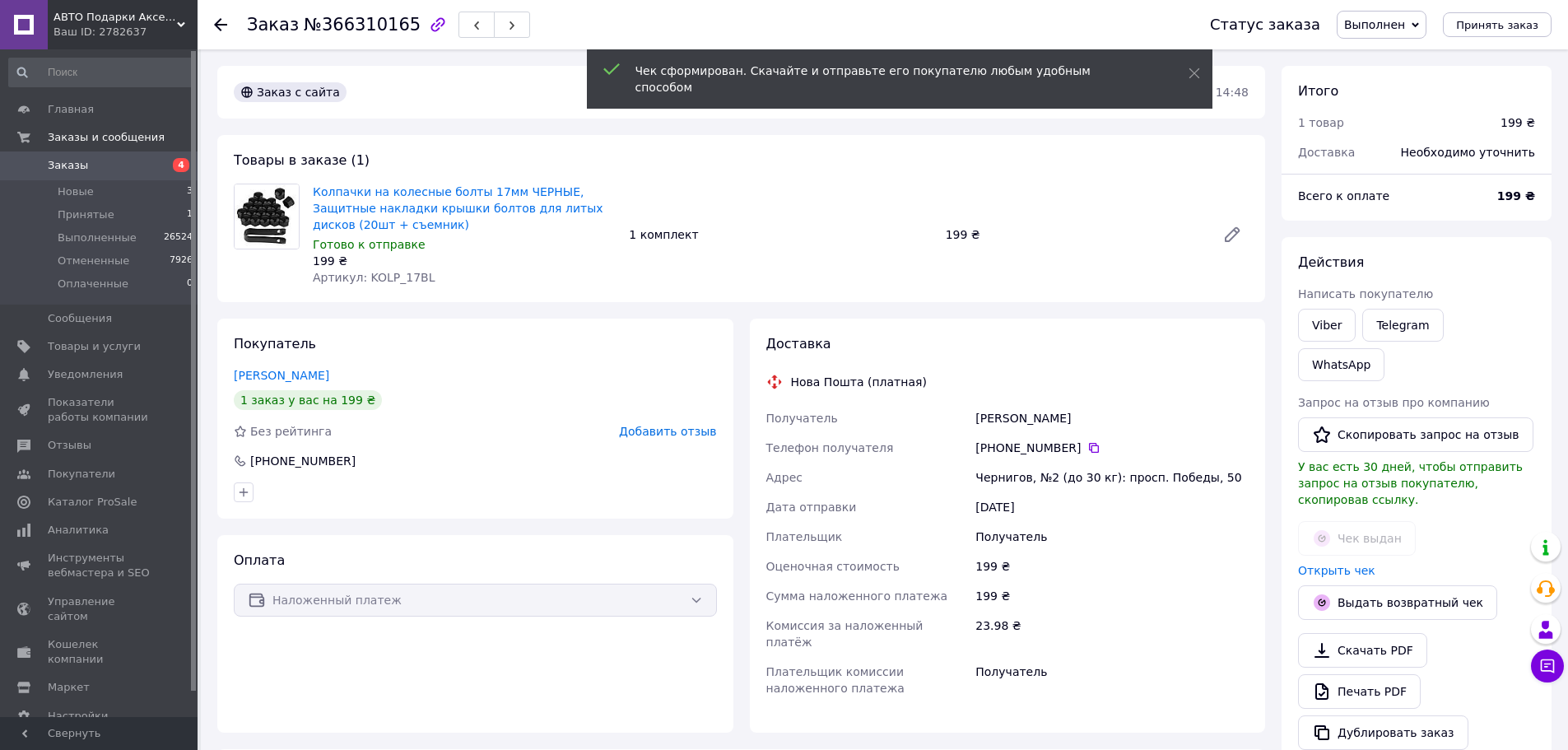
click at [65, 164] on span "Заказы" at bounding box center [67, 165] width 41 height 15
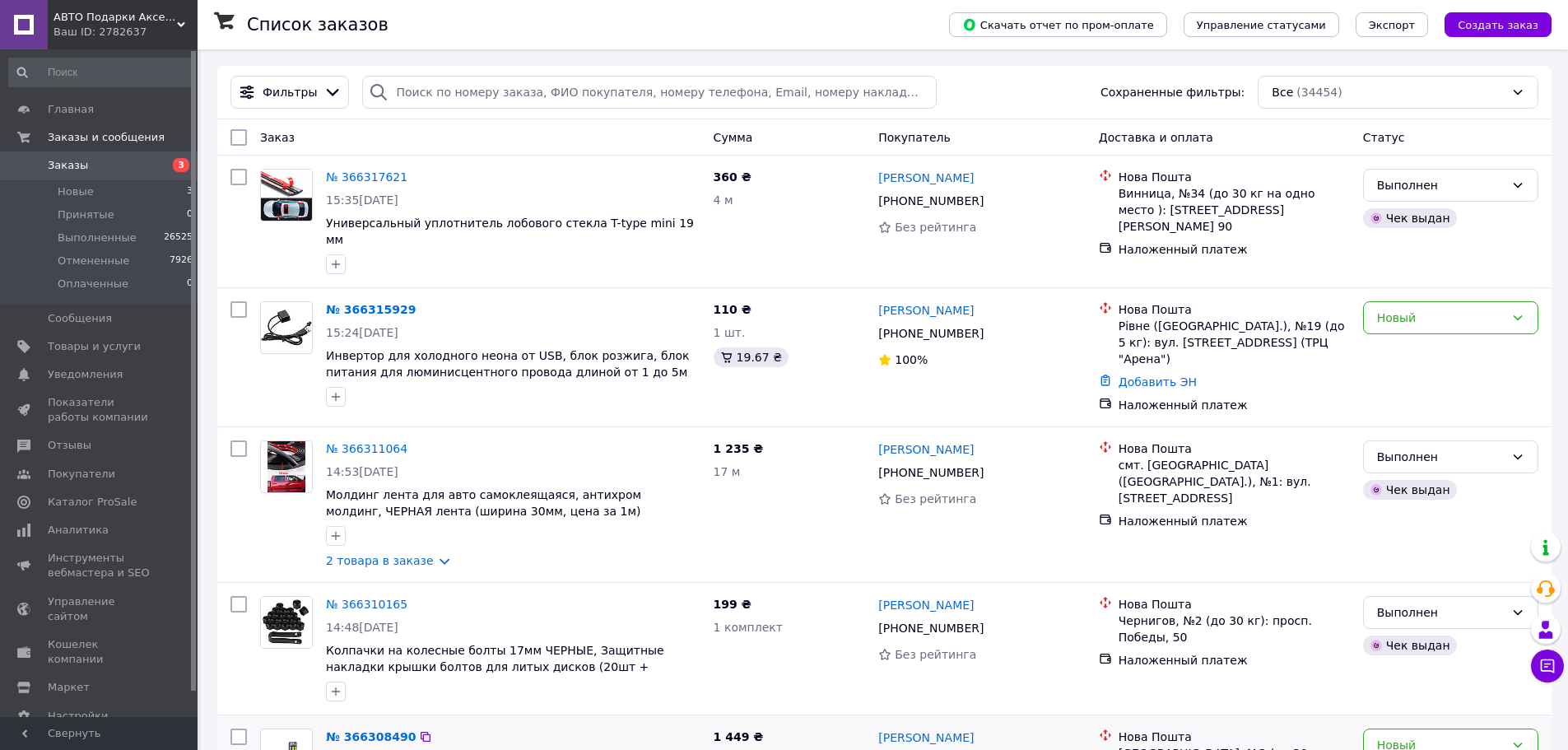
click at [989, 749] on icon at bounding box center [994, 760] width 10 height 10
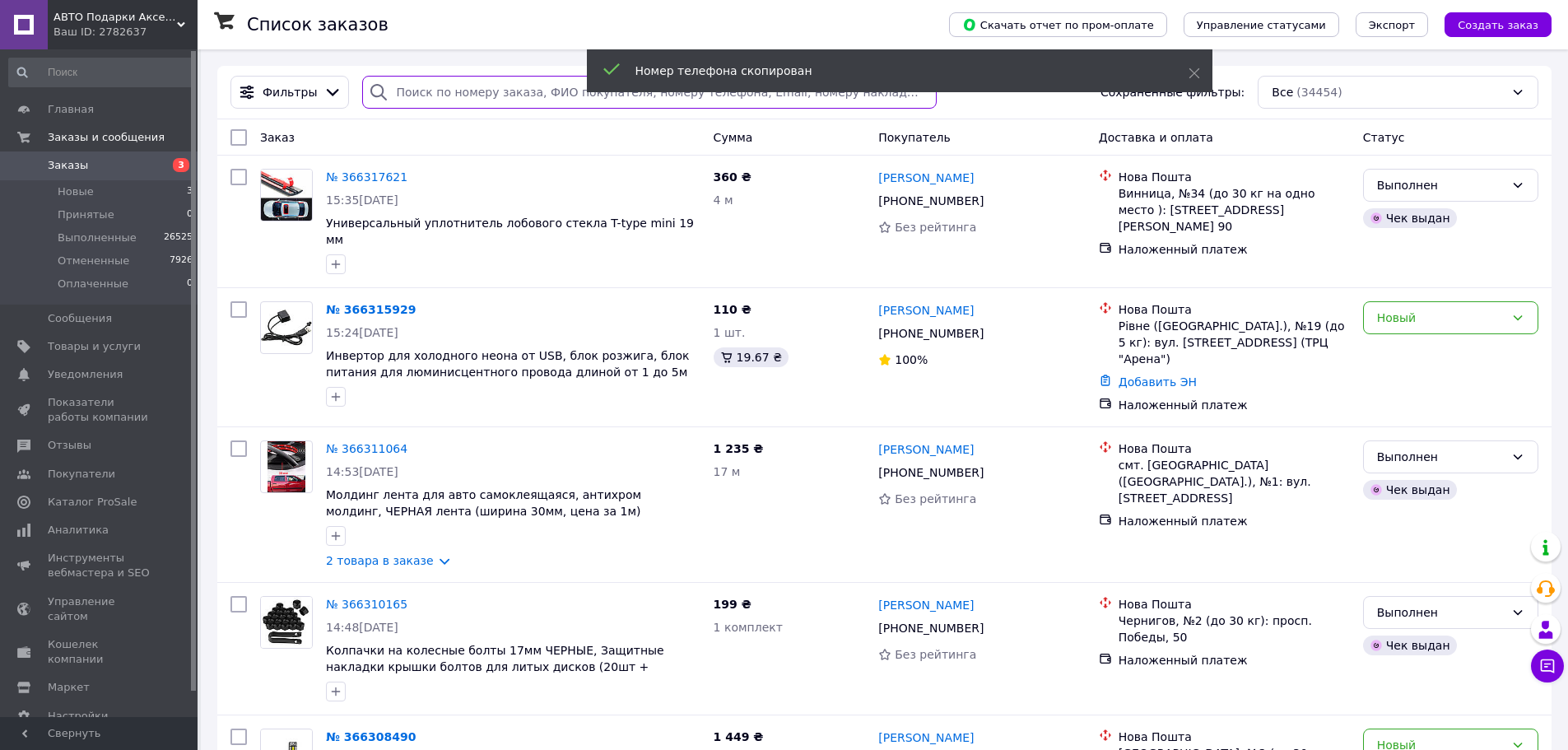
paste input "+380984116010"
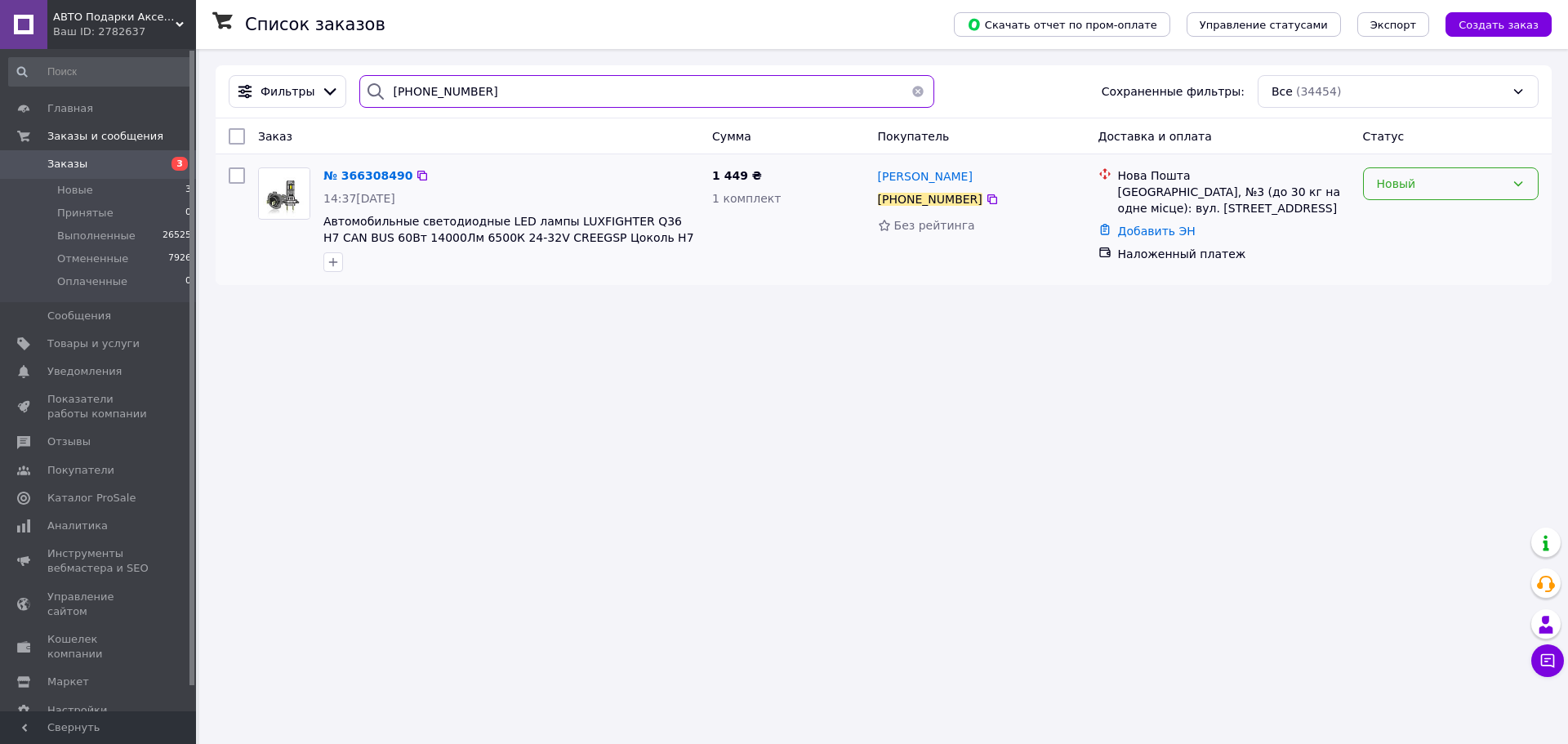
type input "+380984116010"
click at [1382, 180] on div "Новый" at bounding box center [1441, 183] width 128 height 18
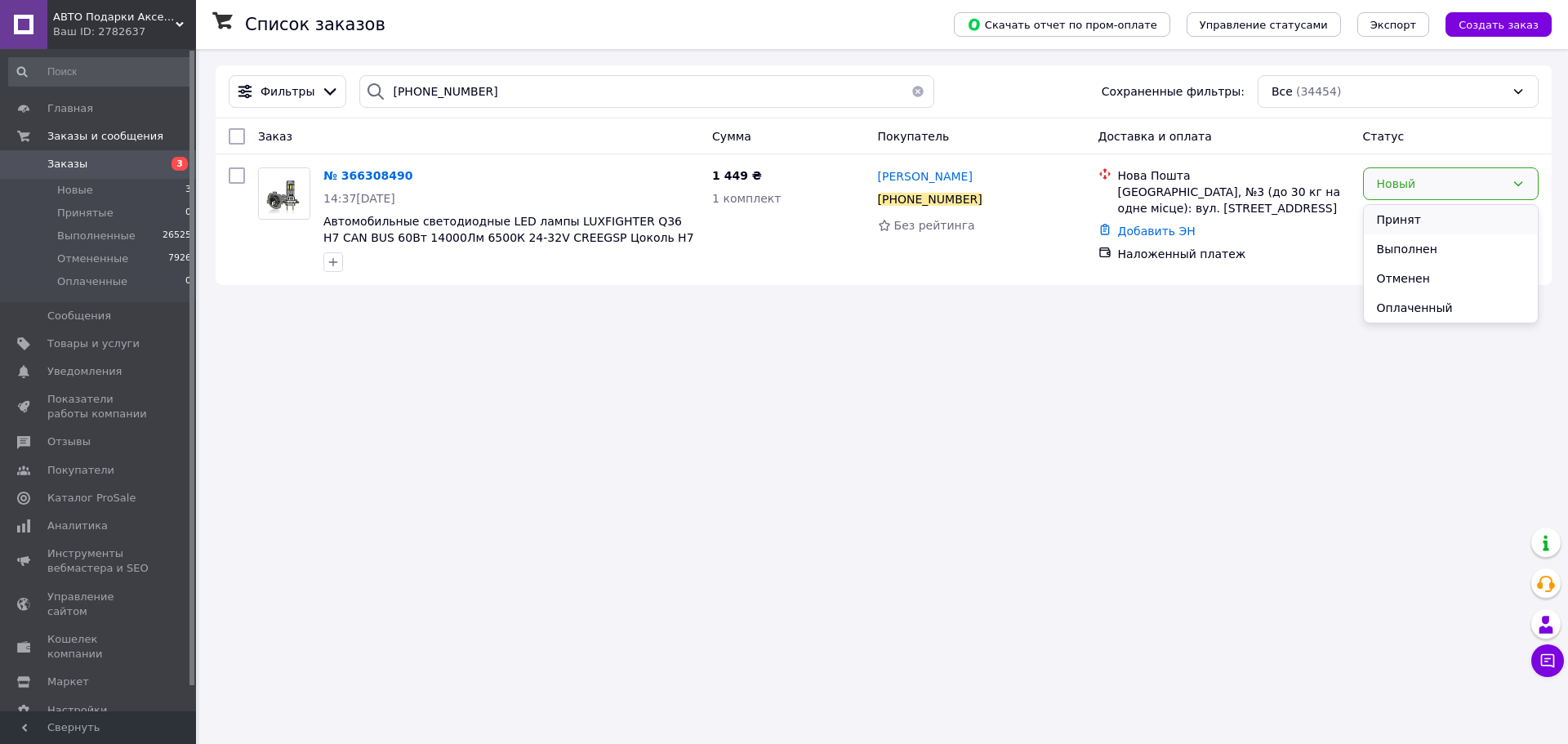
click at [1381, 219] on li "Принят" at bounding box center [1450, 220] width 174 height 29
click at [1401, 183] on div "Принят" at bounding box center [1441, 183] width 128 height 18
click at [1381, 220] on li "Выполнен" at bounding box center [1450, 220] width 174 height 29
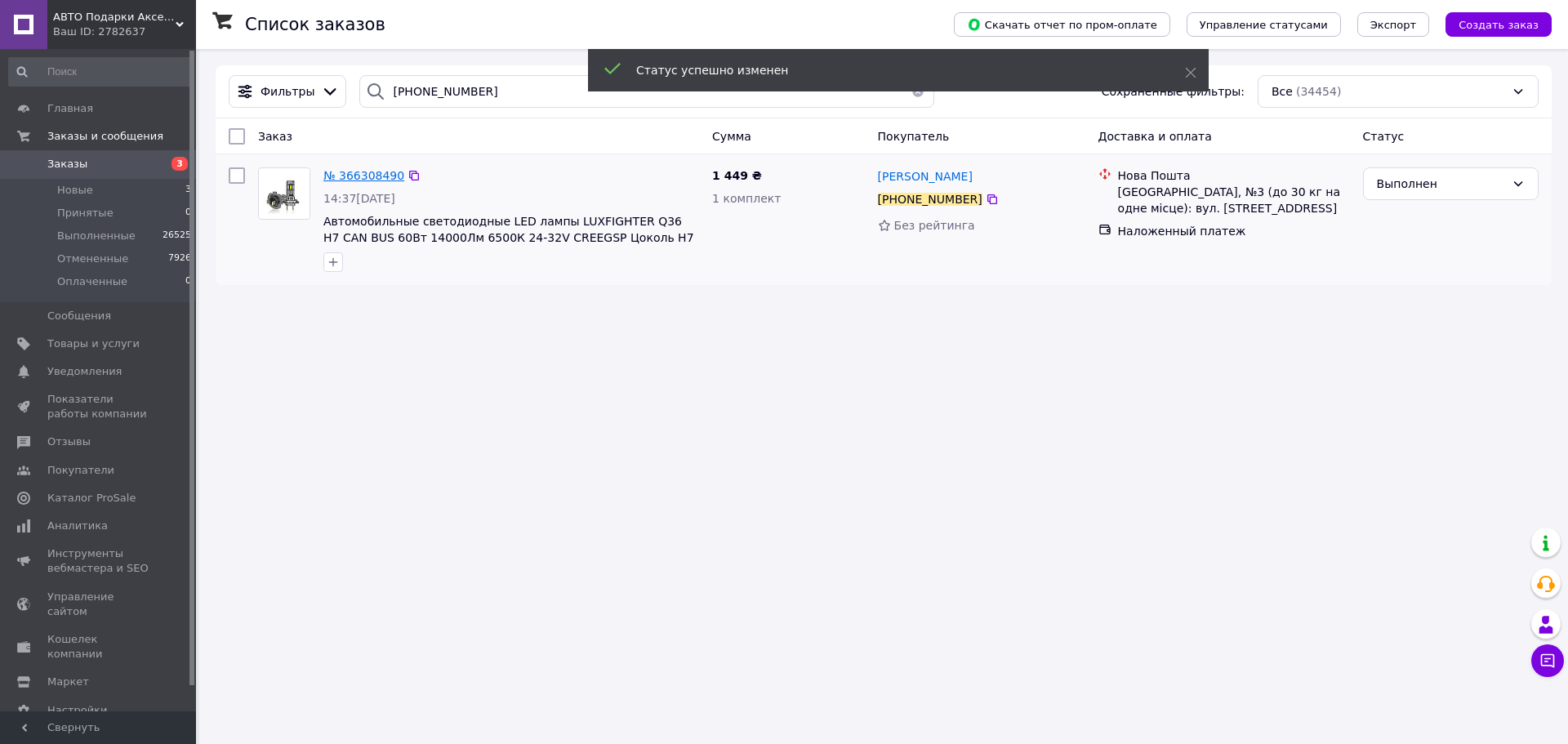
click at [334, 177] on span "№ 366308490" at bounding box center [364, 174] width 80 height 13
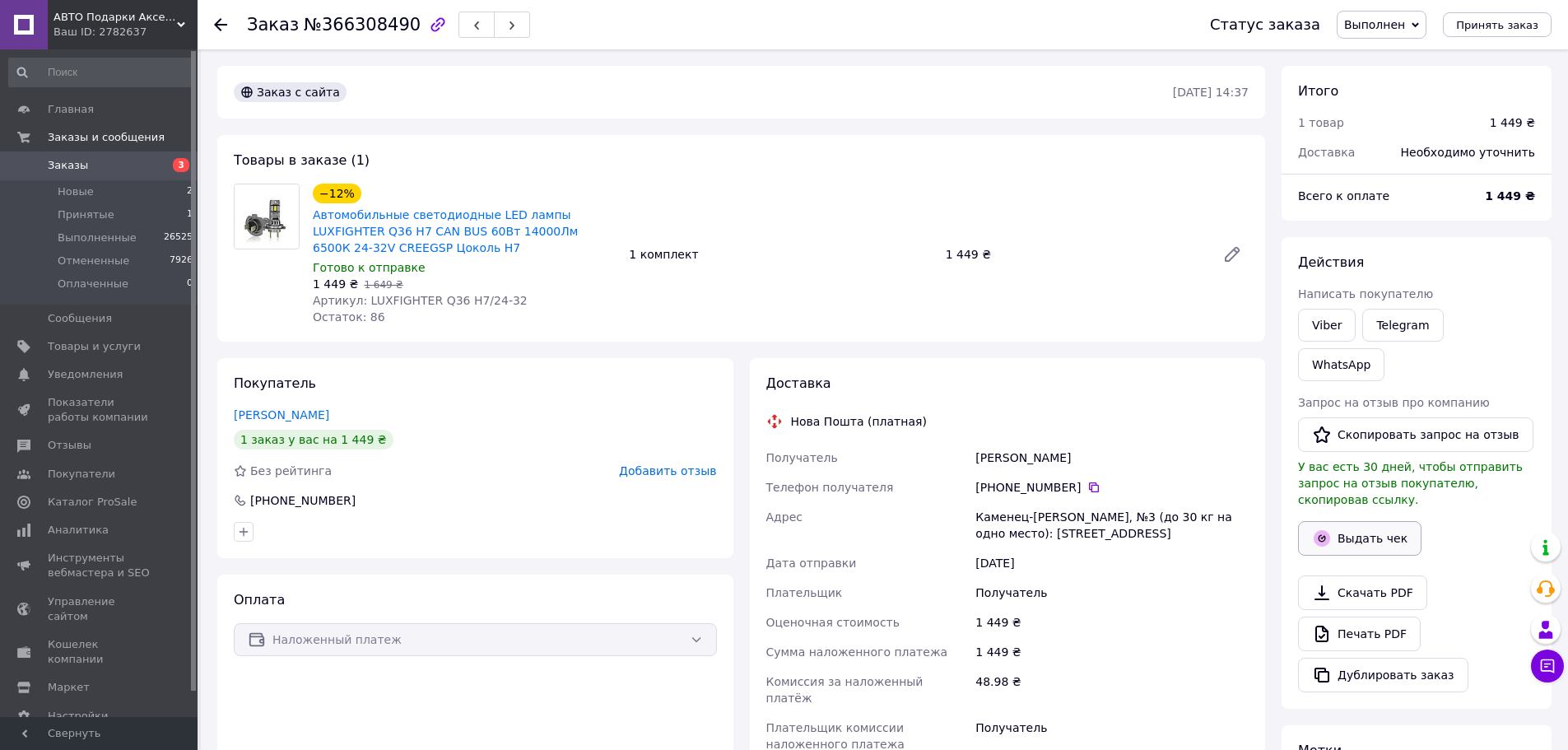
click at [1339, 521] on button "Выдать чек" at bounding box center [1359, 538] width 124 height 35
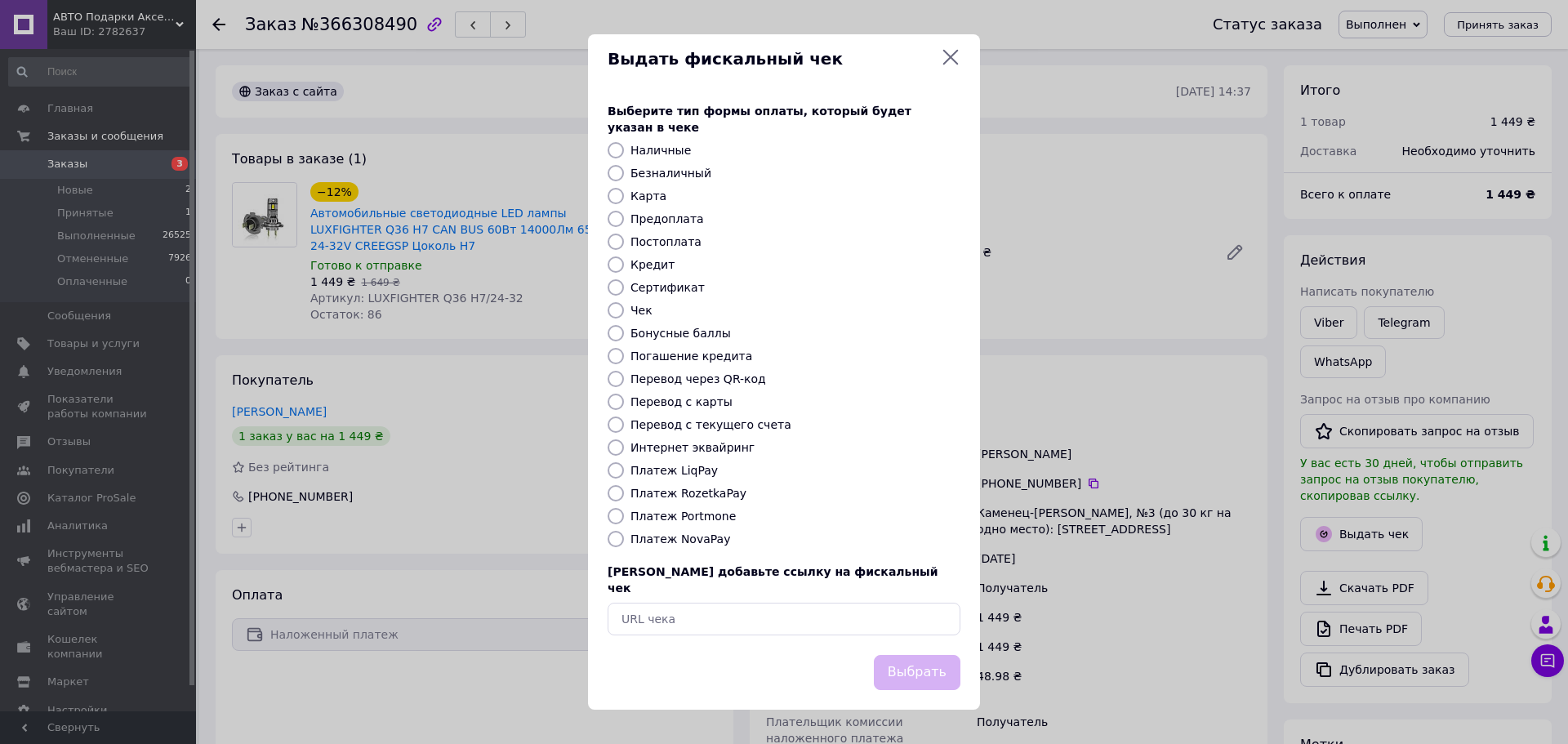
click at [648, 539] on label "Платеж NovaPay" at bounding box center [681, 538] width 100 height 13
click at [624, 539] on input "Платеж NovaPay" at bounding box center [615, 538] width 17 height 17
radio input "true"
click at [903, 659] on button "Выбрать" at bounding box center [917, 672] width 86 height 35
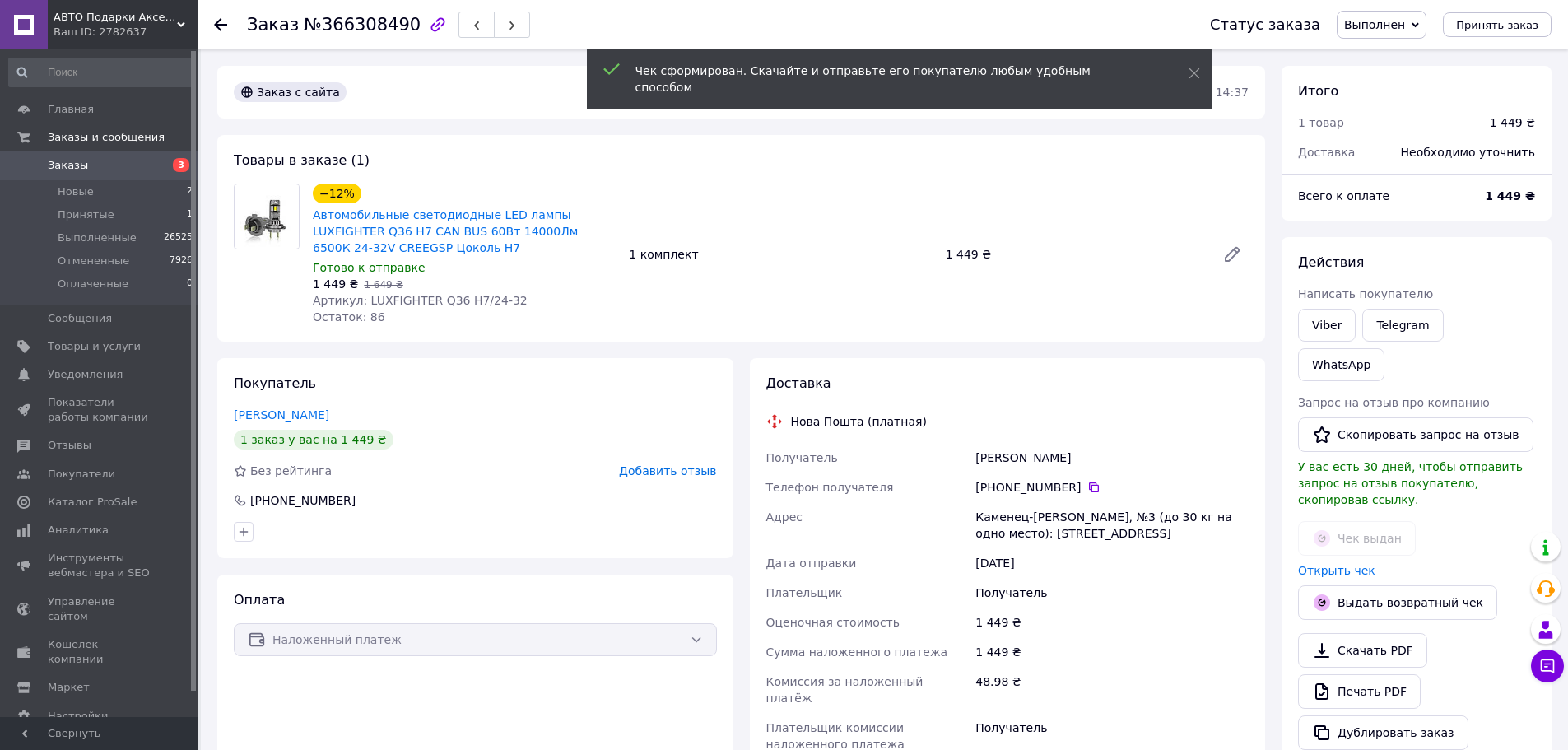
click at [218, 31] on icon at bounding box center [219, 24] width 13 height 13
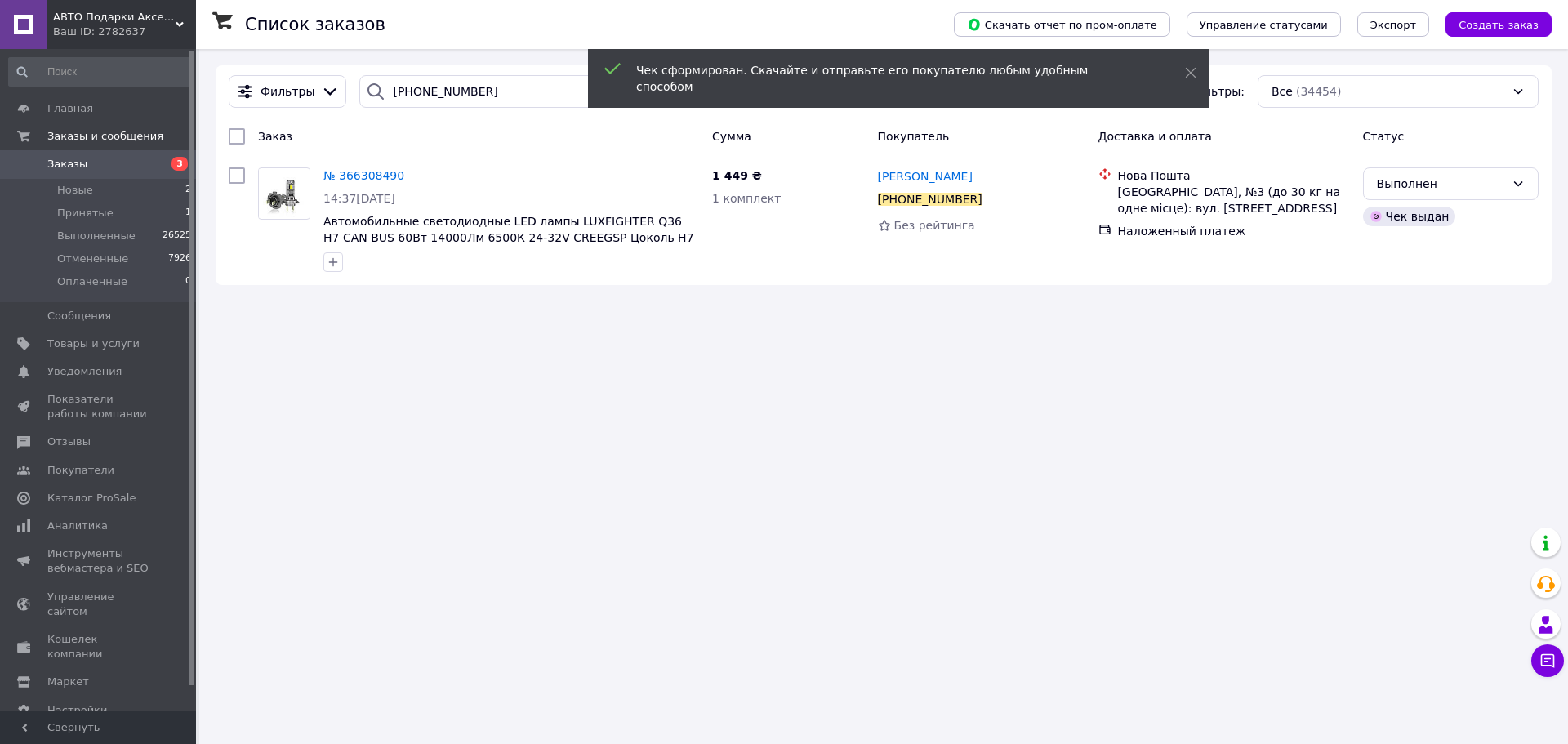
click at [76, 164] on span "Заказы" at bounding box center [67, 164] width 40 height 15
